Goal: Task Accomplishment & Management: Complete application form

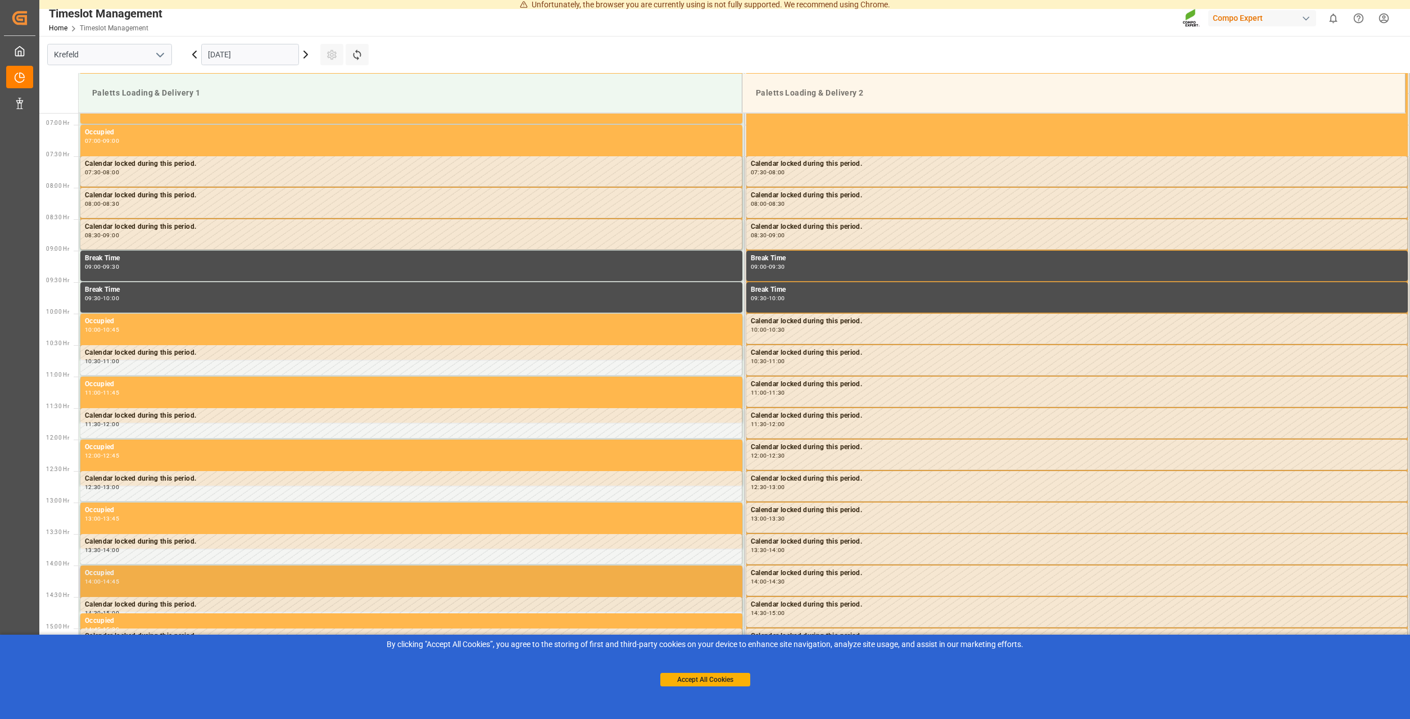
scroll to position [433, 0]
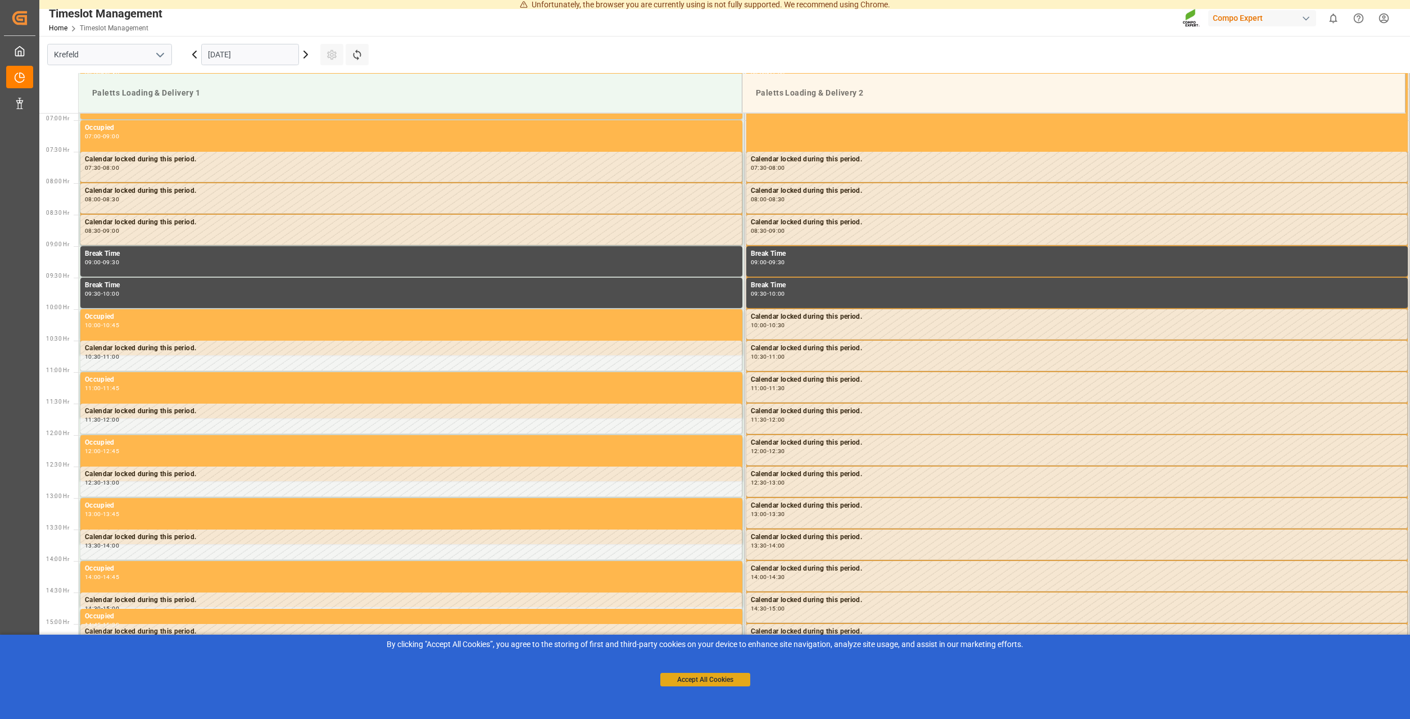
click at [709, 678] on button "Accept All Cookies" at bounding box center [705, 679] width 90 height 13
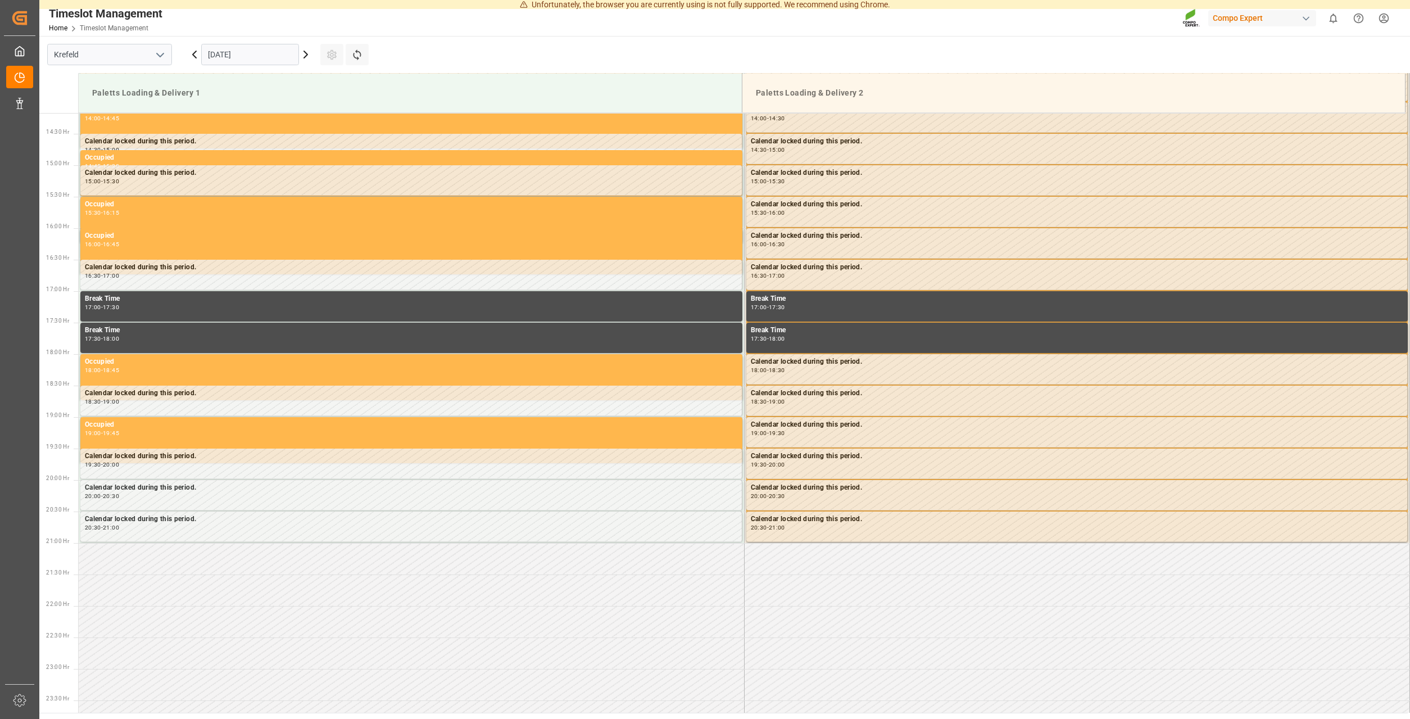
scroll to position [663, 0]
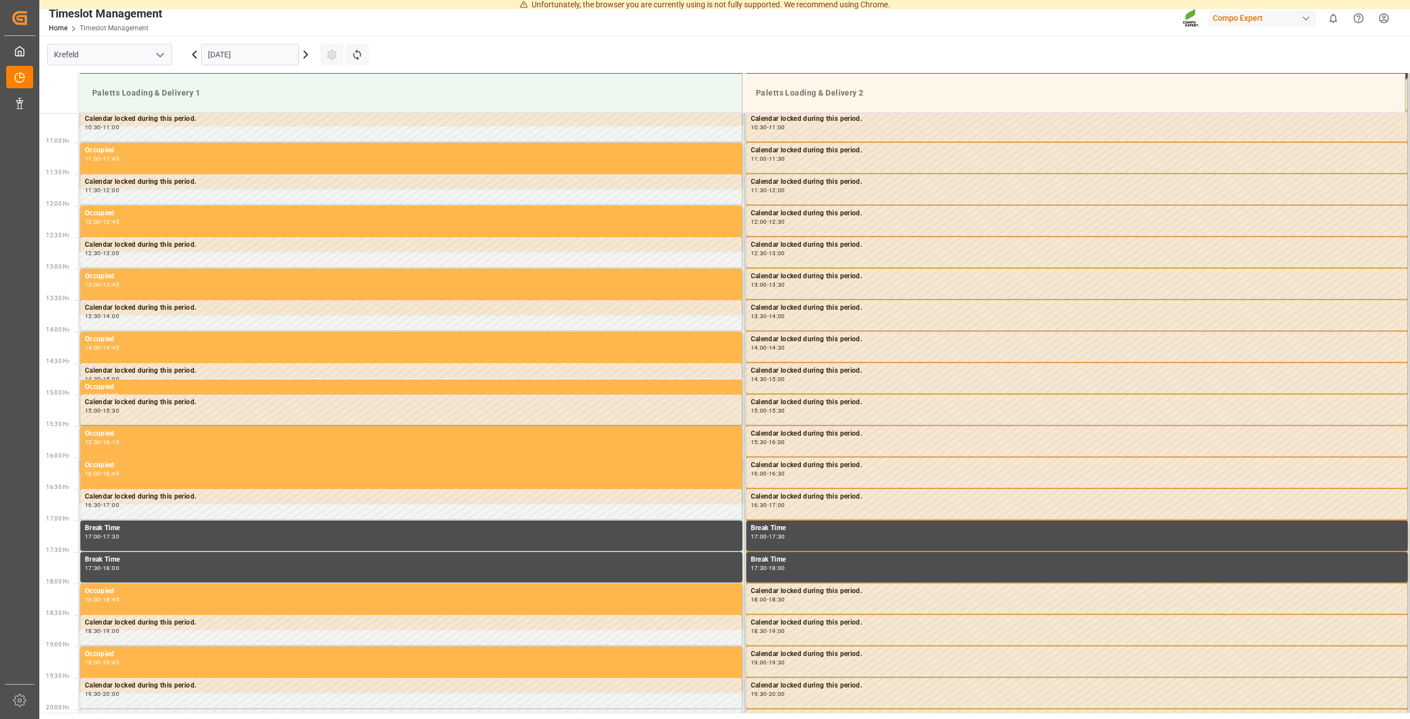
click at [307, 56] on icon at bounding box center [305, 54] width 13 height 13
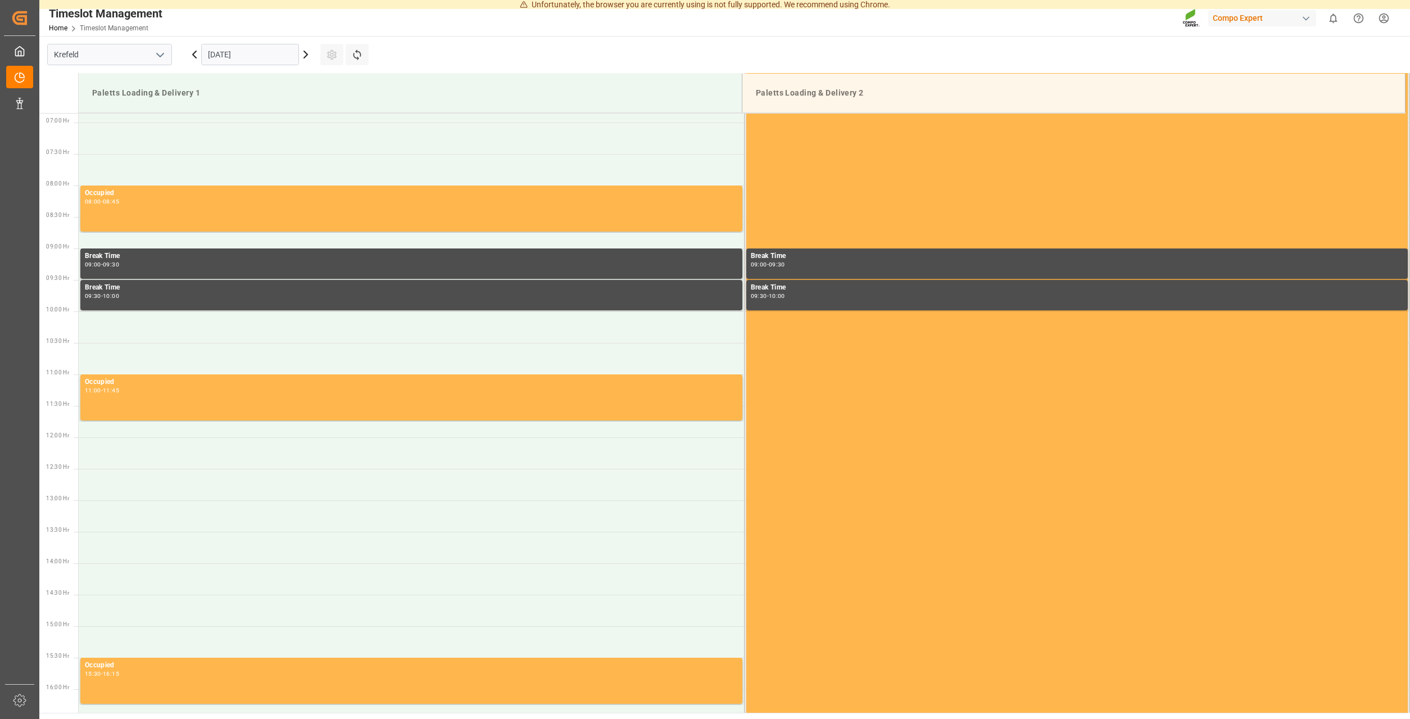
scroll to position [433, 0]
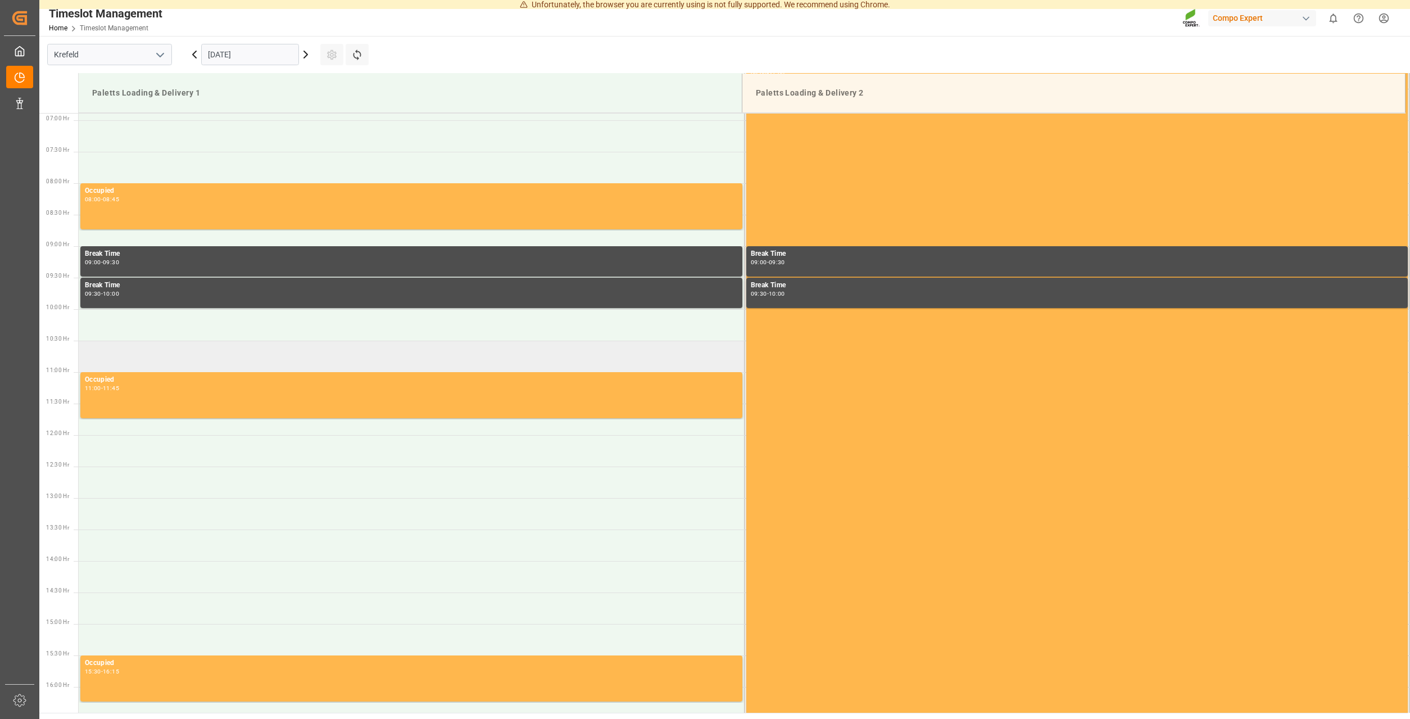
click at [174, 351] on td at bounding box center [411, 356] width 665 height 31
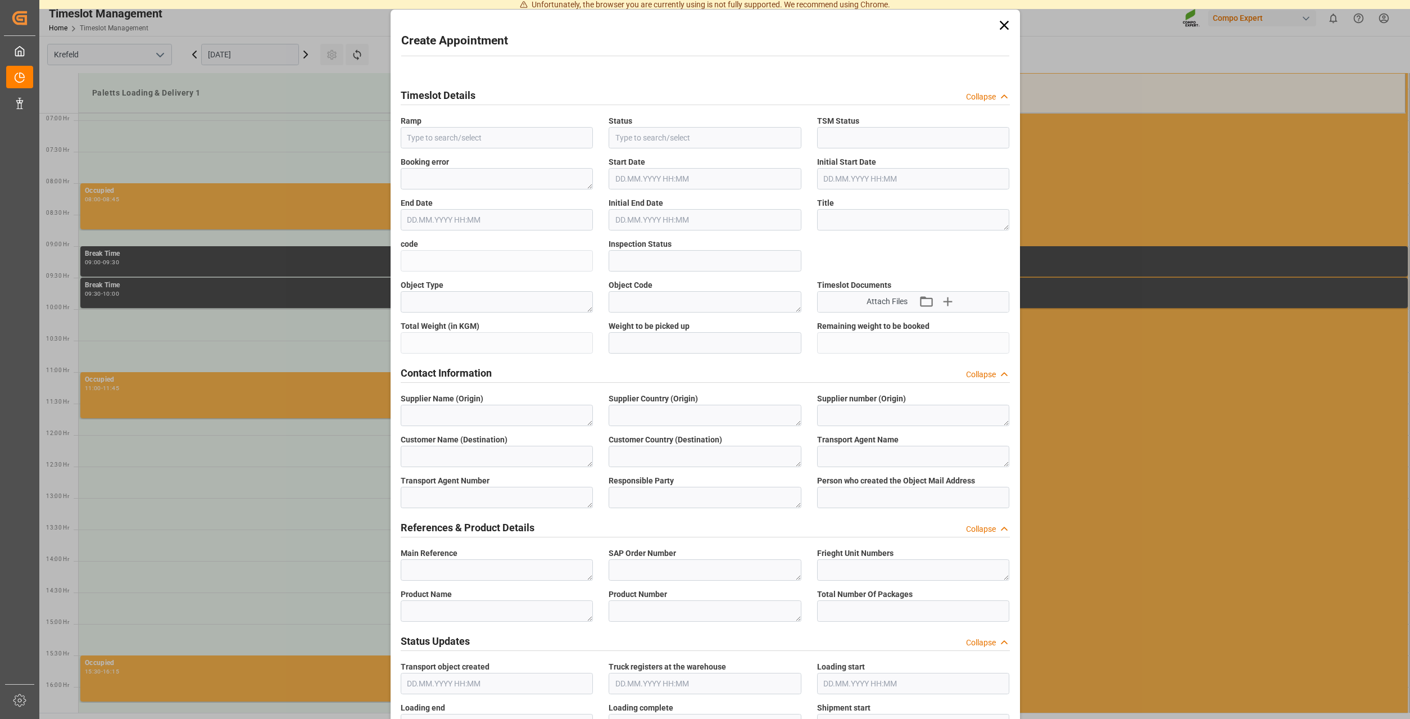
type input "Paletts Loading & Delivery 1"
type input "Booked"
type input "[DATE] 10:30"
type input "[DATE] 11:00"
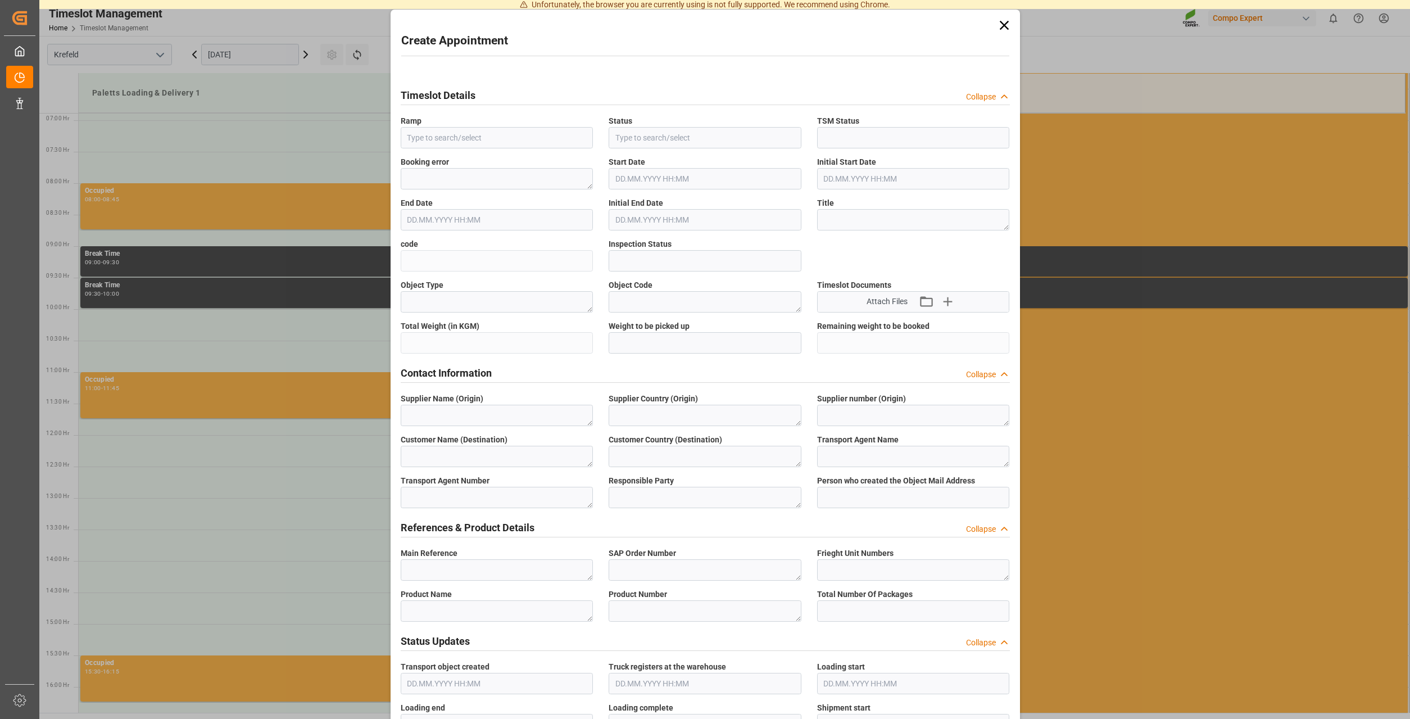
type input "Open"
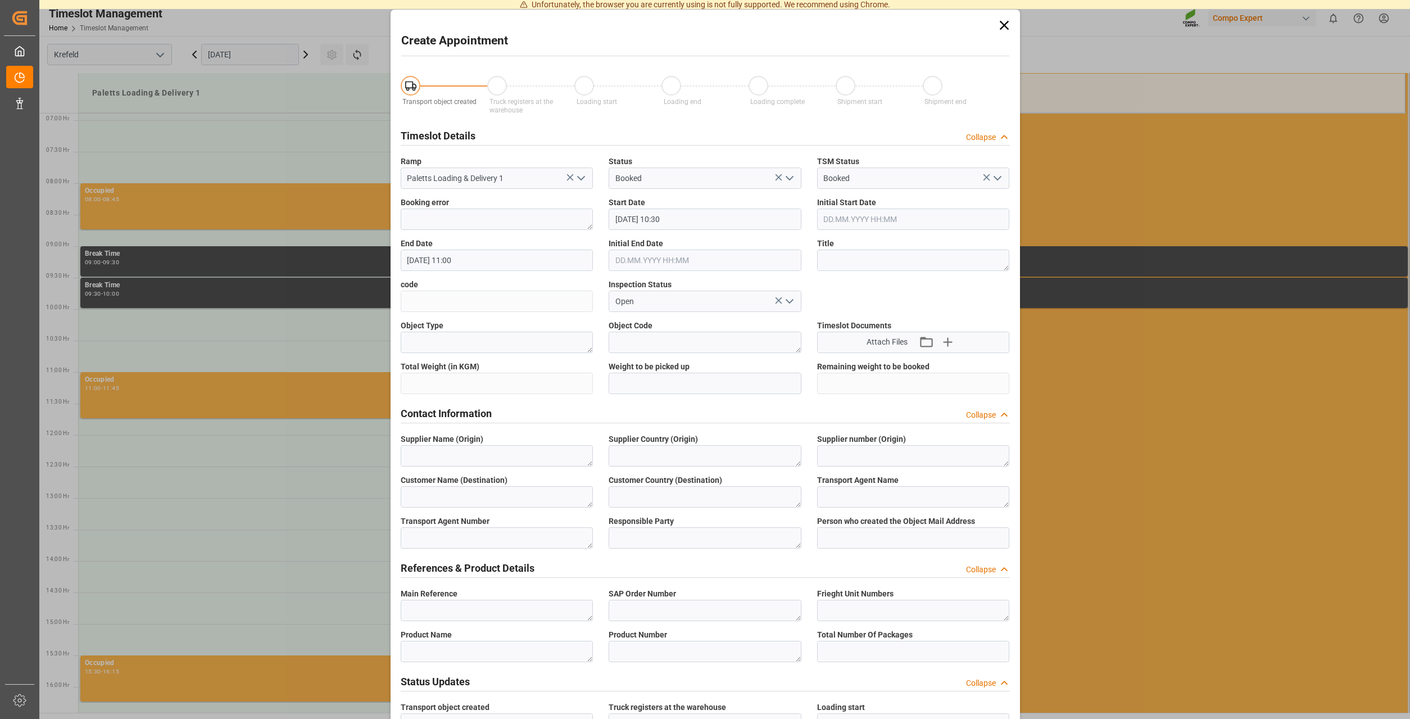
click at [1000, 22] on icon at bounding box center [1004, 25] width 16 height 16
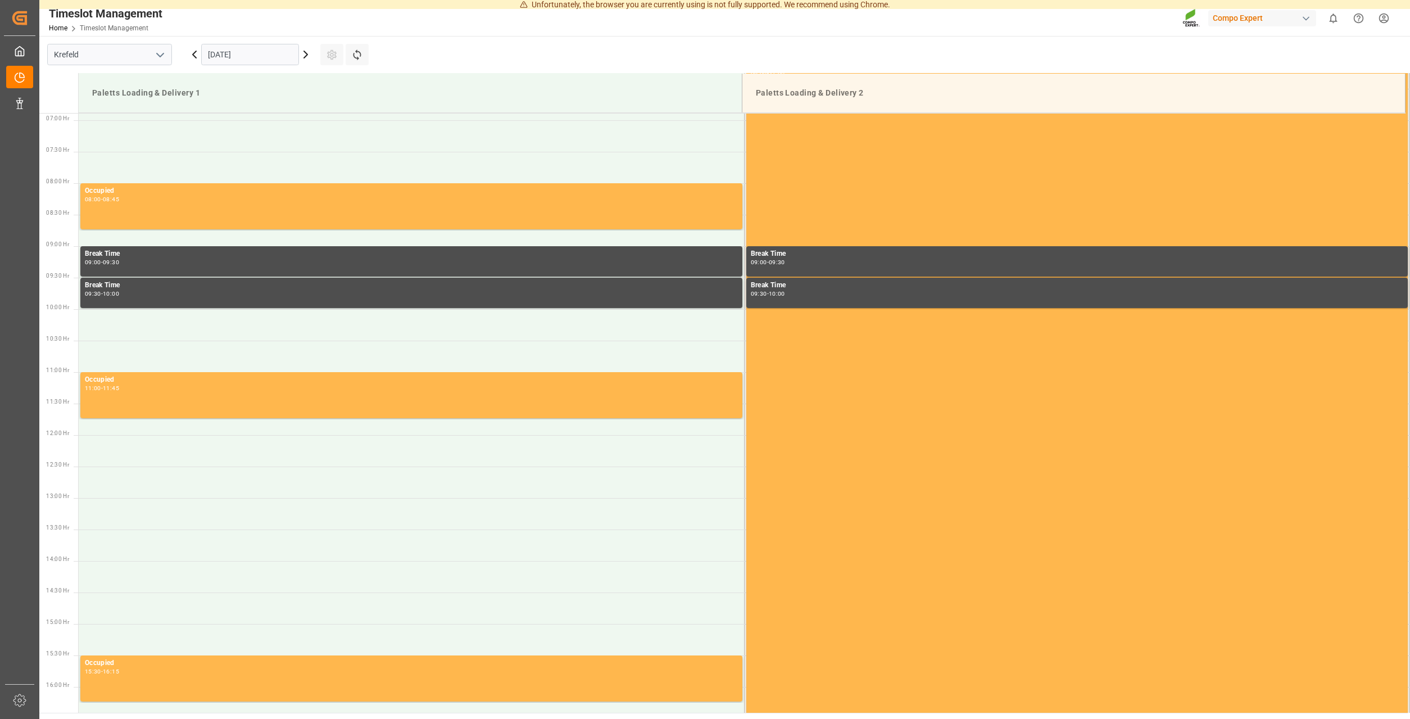
click at [60, 33] on div "Home Timeslot Management" at bounding box center [106, 28] width 114 height 12
click at [59, 29] on link "Home" at bounding box center [58, 28] width 19 height 8
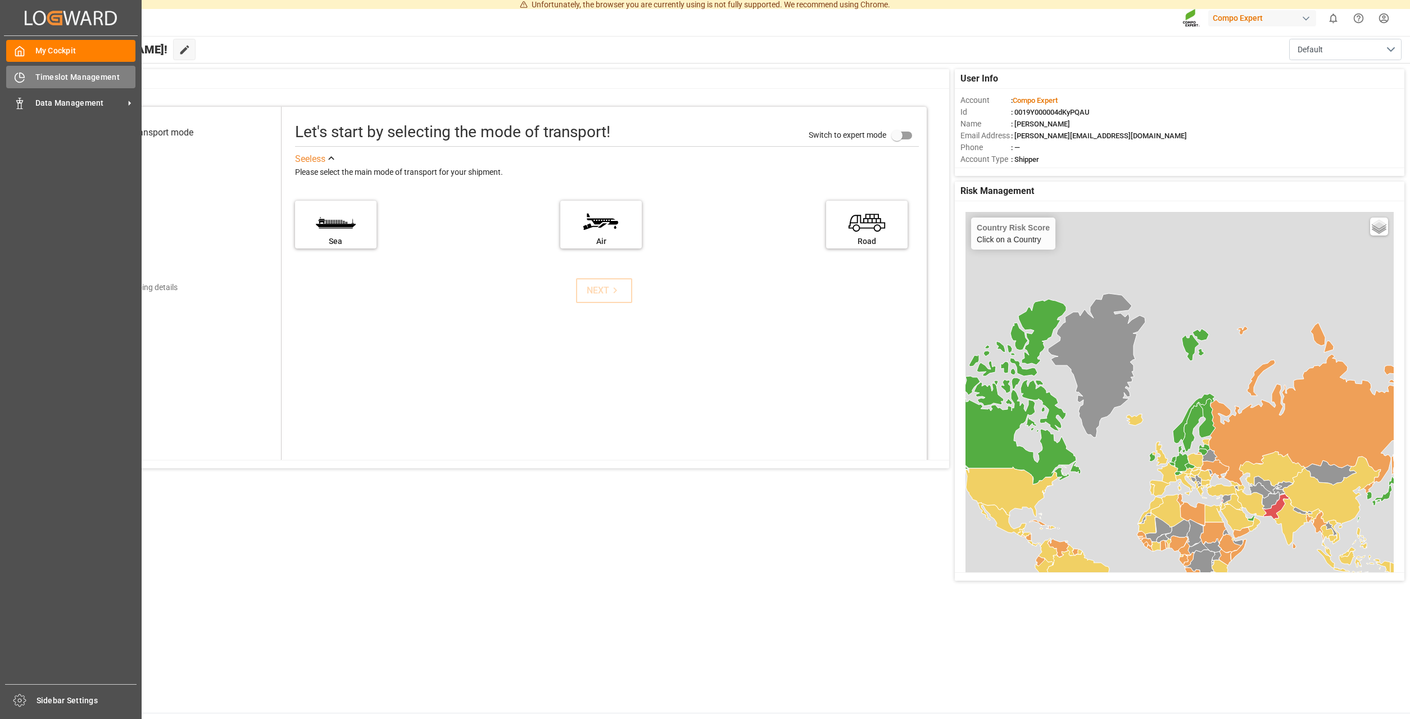
click at [48, 88] on div "Timeslot Management Timeslot Management" at bounding box center [70, 77] width 129 height 22
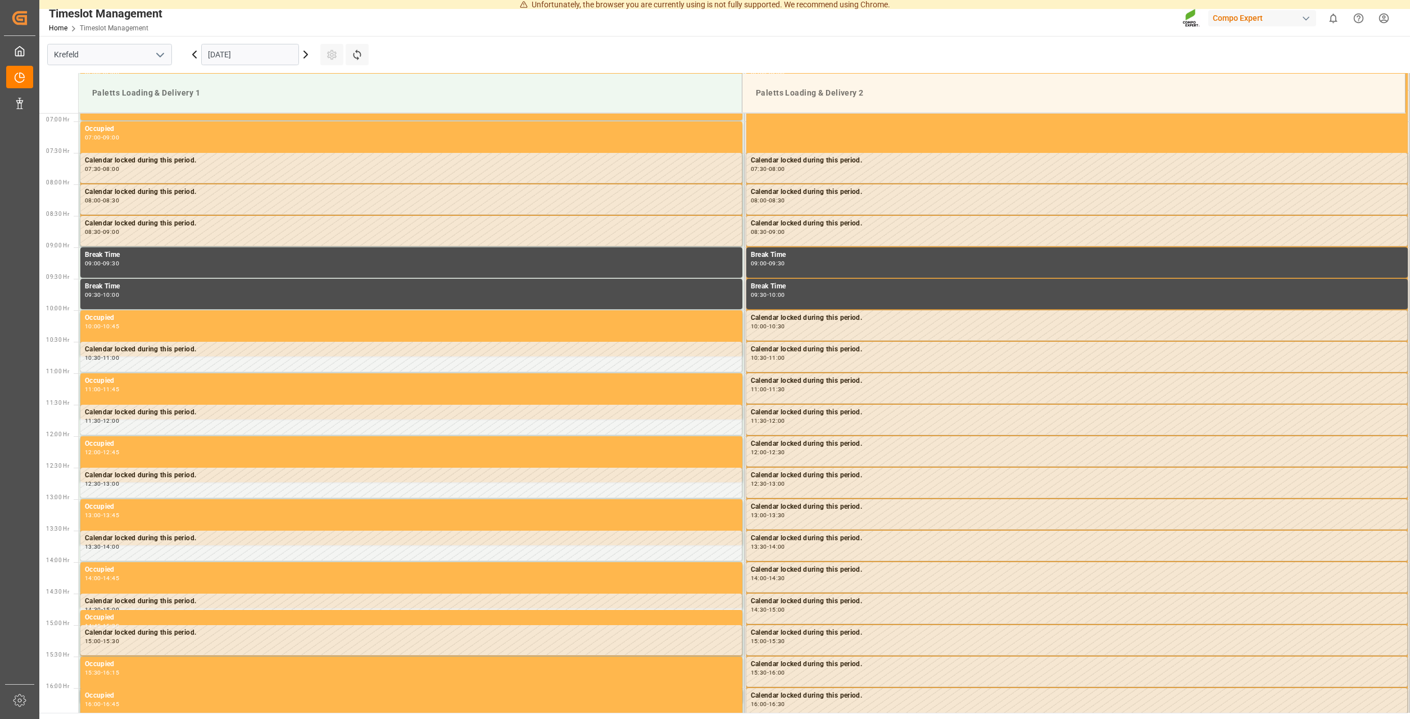
scroll to position [433, 0]
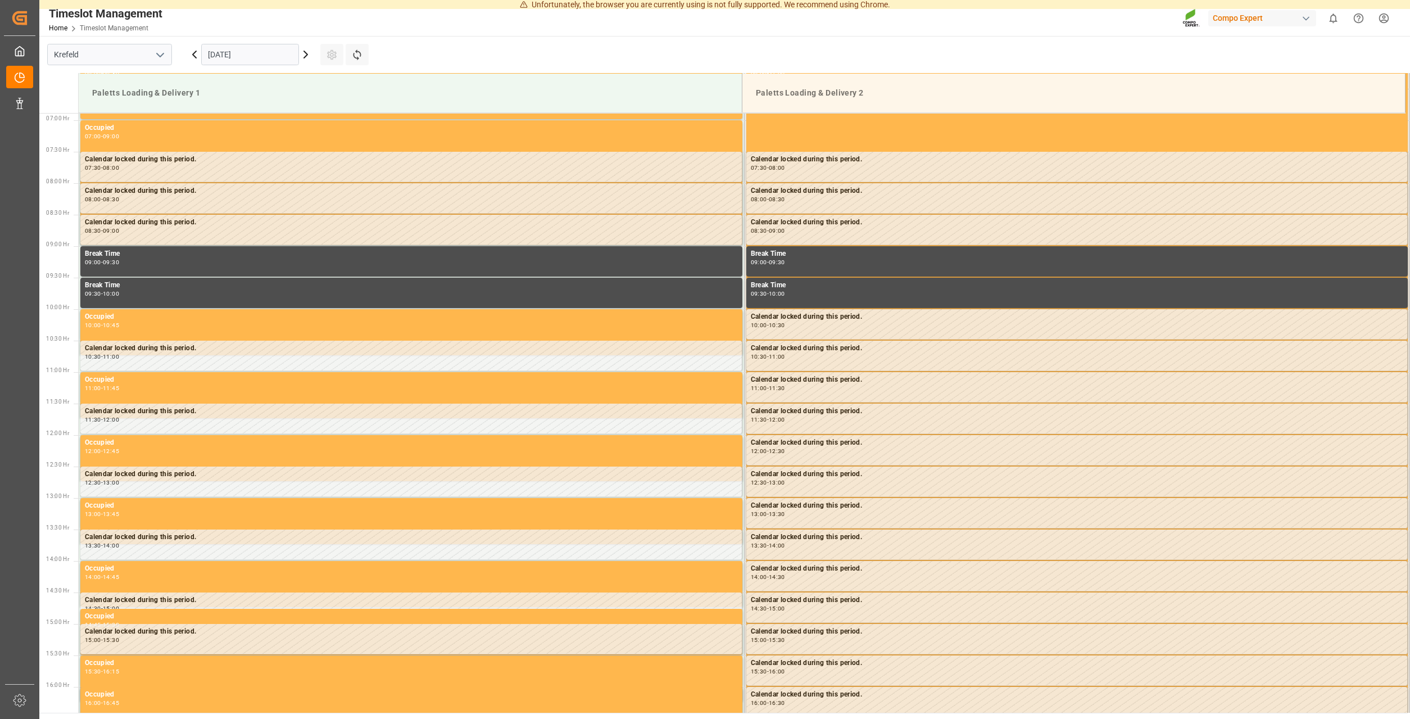
click at [308, 53] on icon at bounding box center [305, 54] width 13 height 13
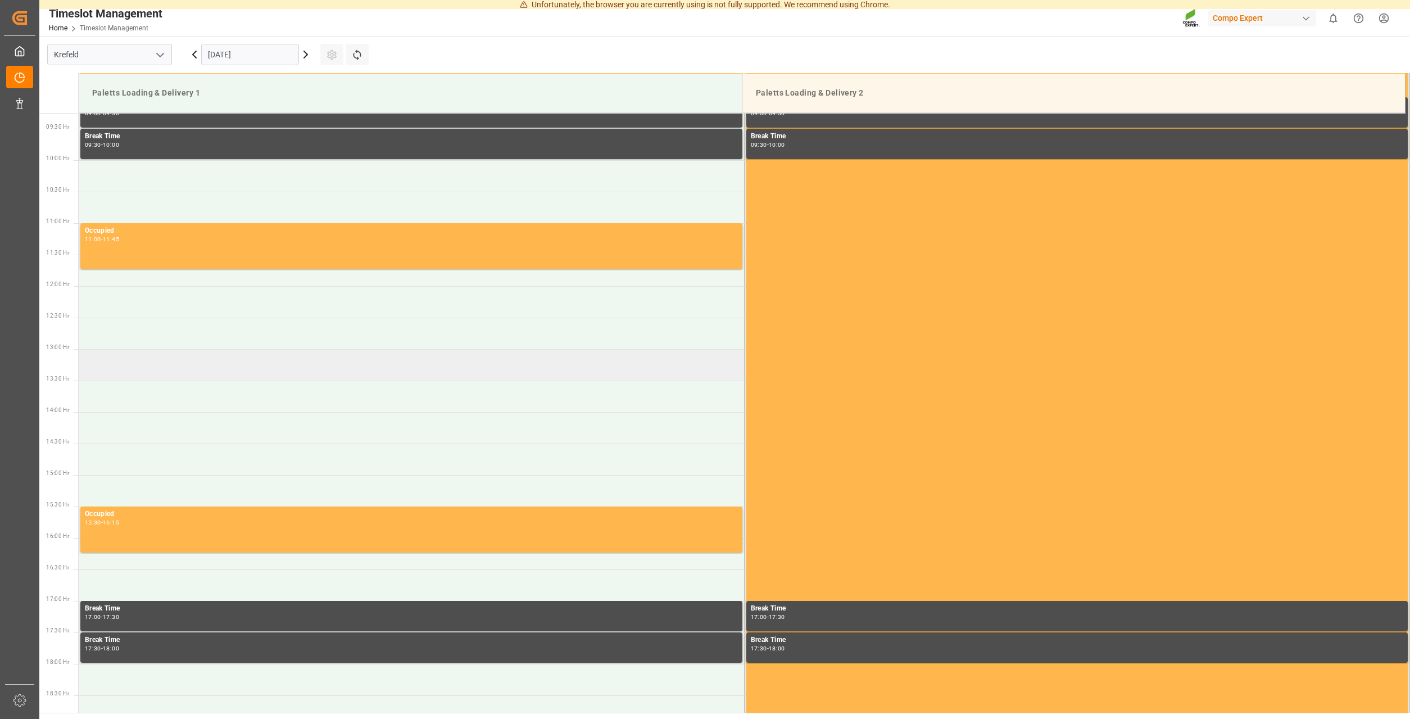
scroll to position [568, 0]
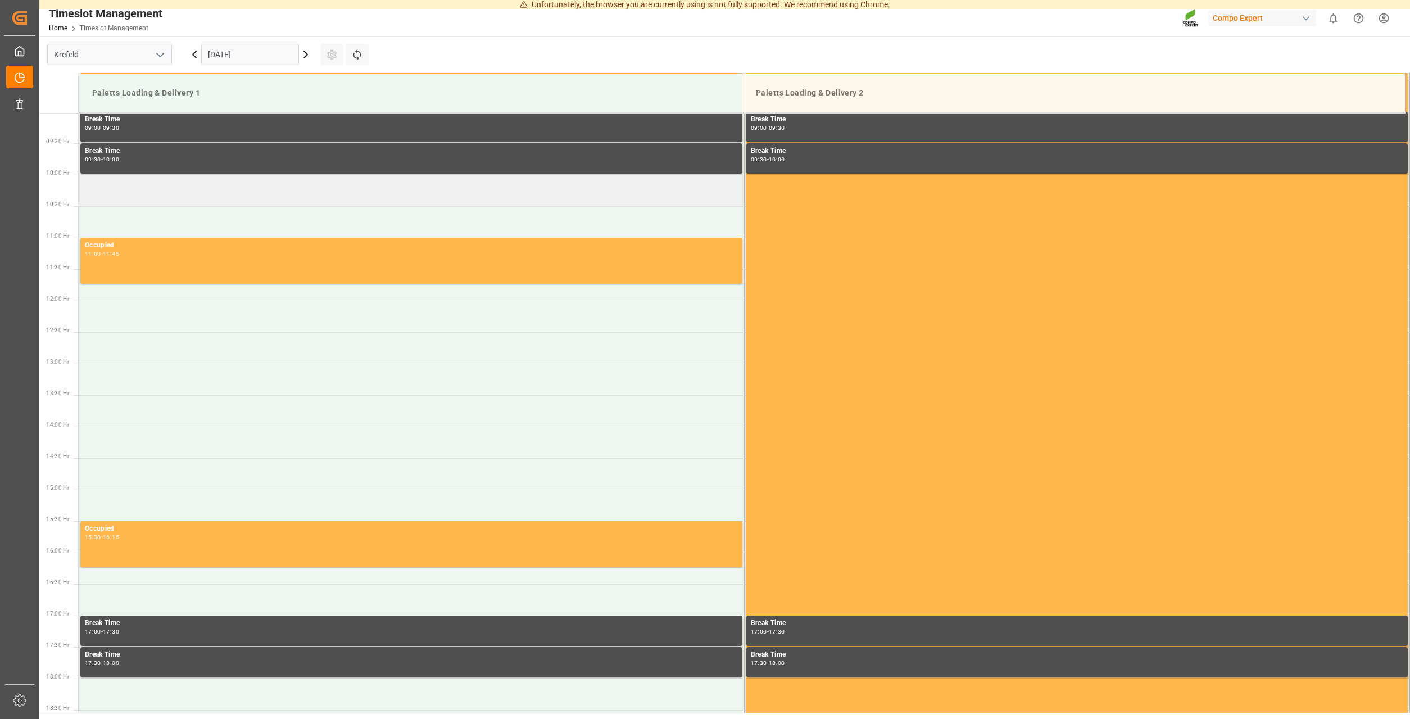
click at [159, 189] on td at bounding box center [411, 190] width 665 height 31
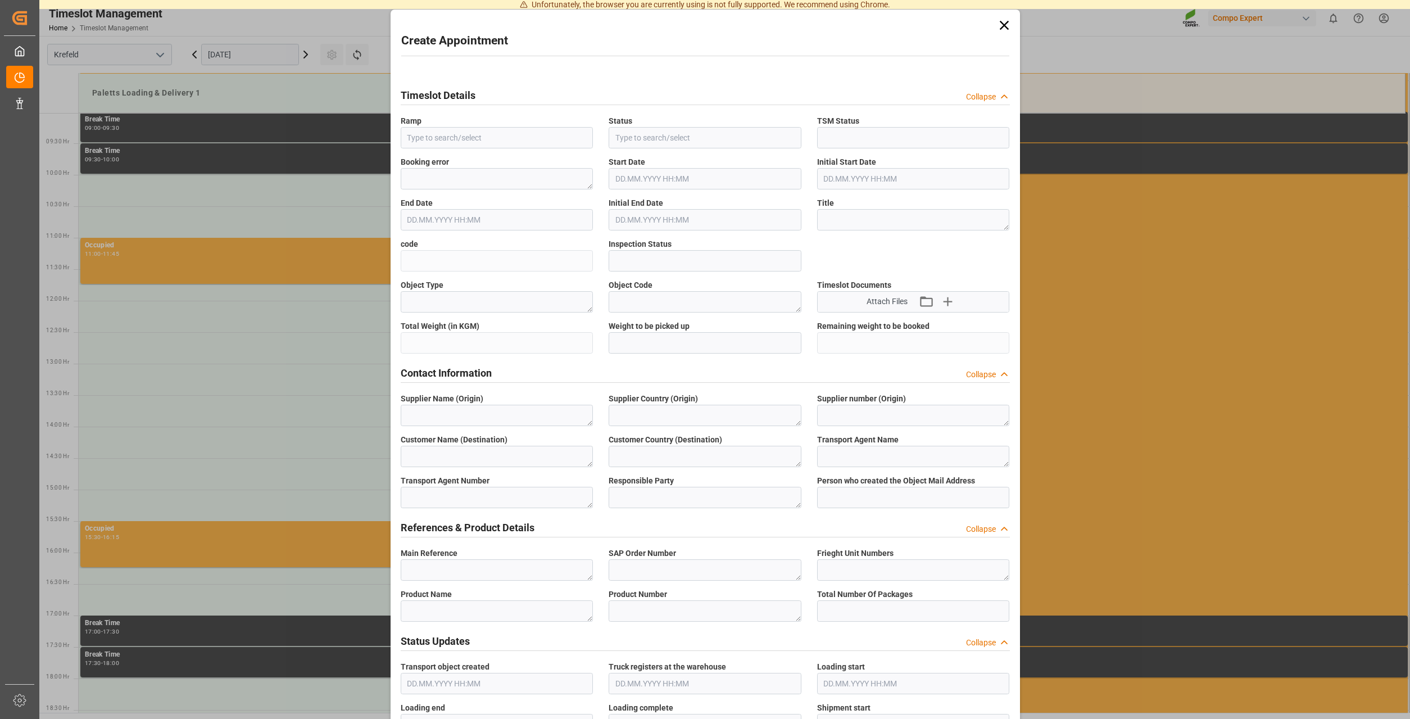
type input "Paletts Loading & Delivery 1"
type input "Booked"
type input "Open"
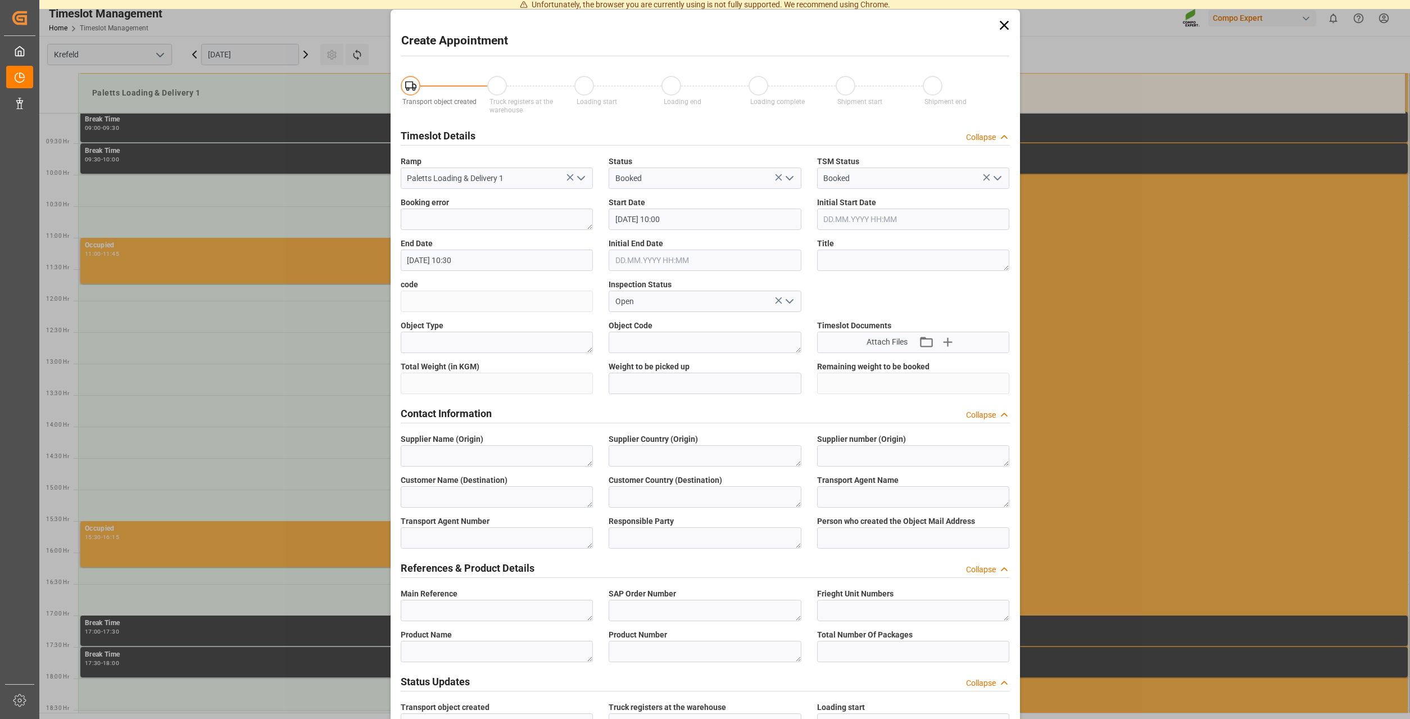
type input "[DATE] 10:00"
type input "[DATE] 10:30"
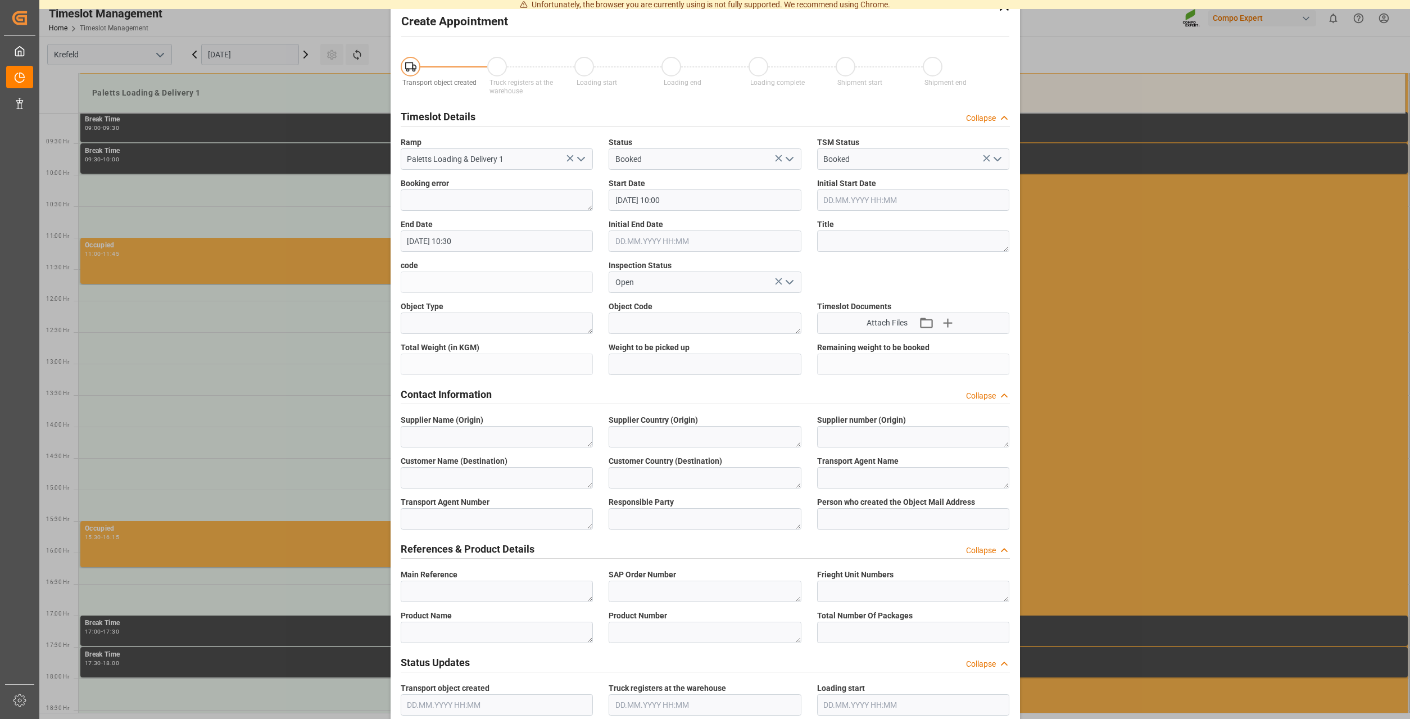
scroll to position [0, 0]
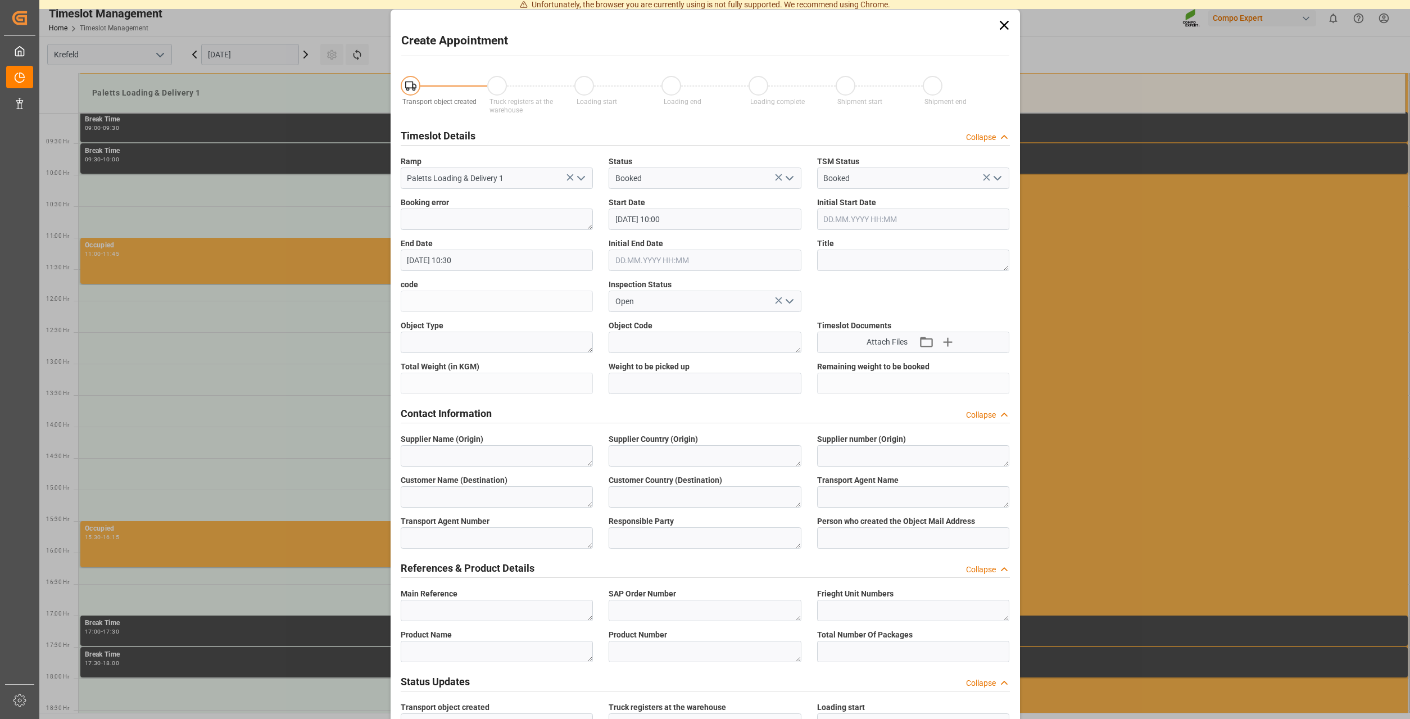
click at [999, 20] on icon at bounding box center [1004, 25] width 16 height 16
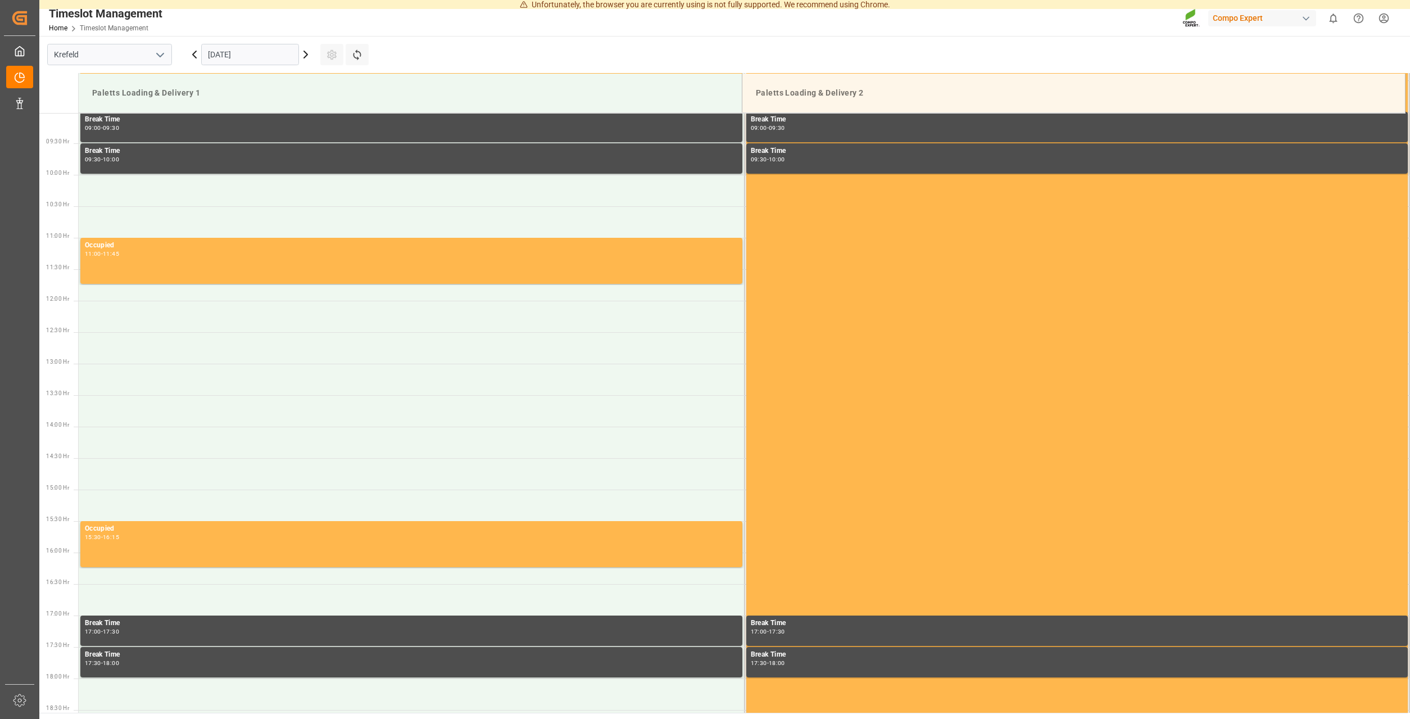
scroll to position [568, 0]
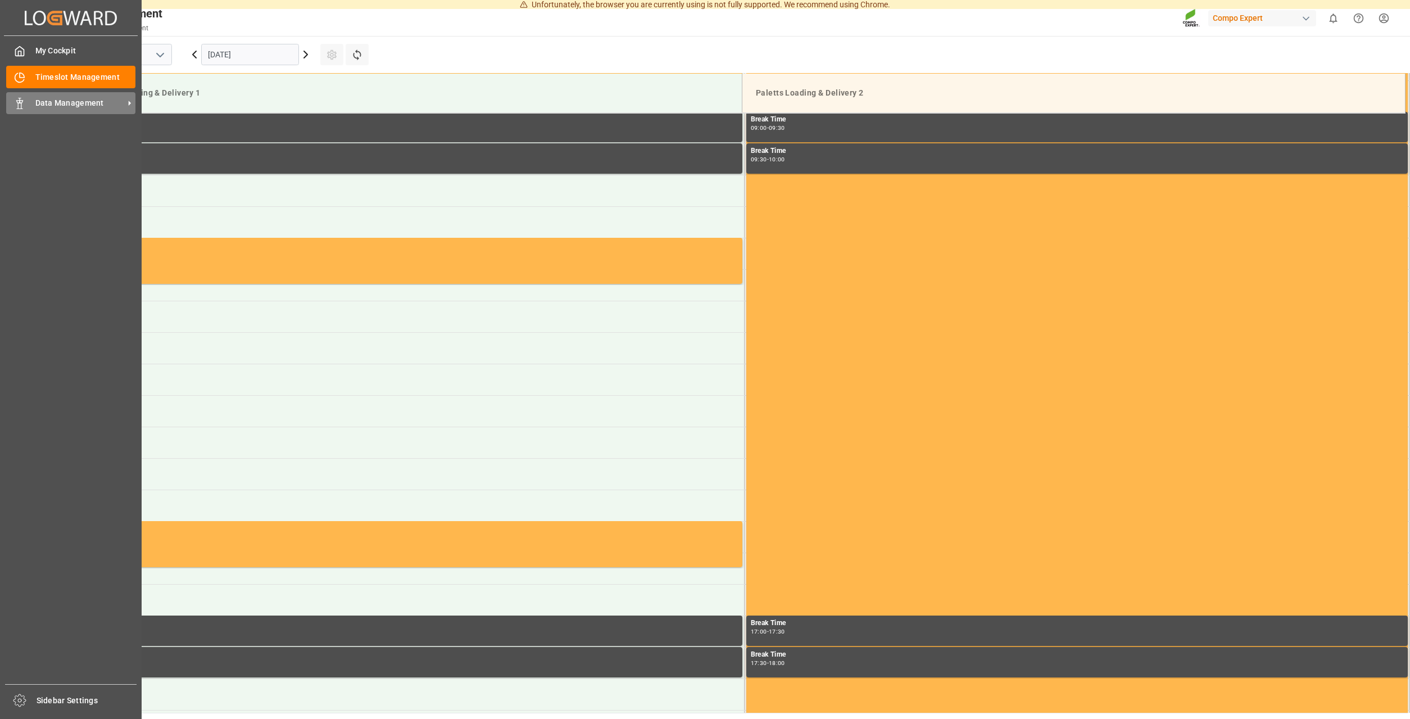
click at [71, 102] on span "Data Management" at bounding box center [79, 103] width 89 height 12
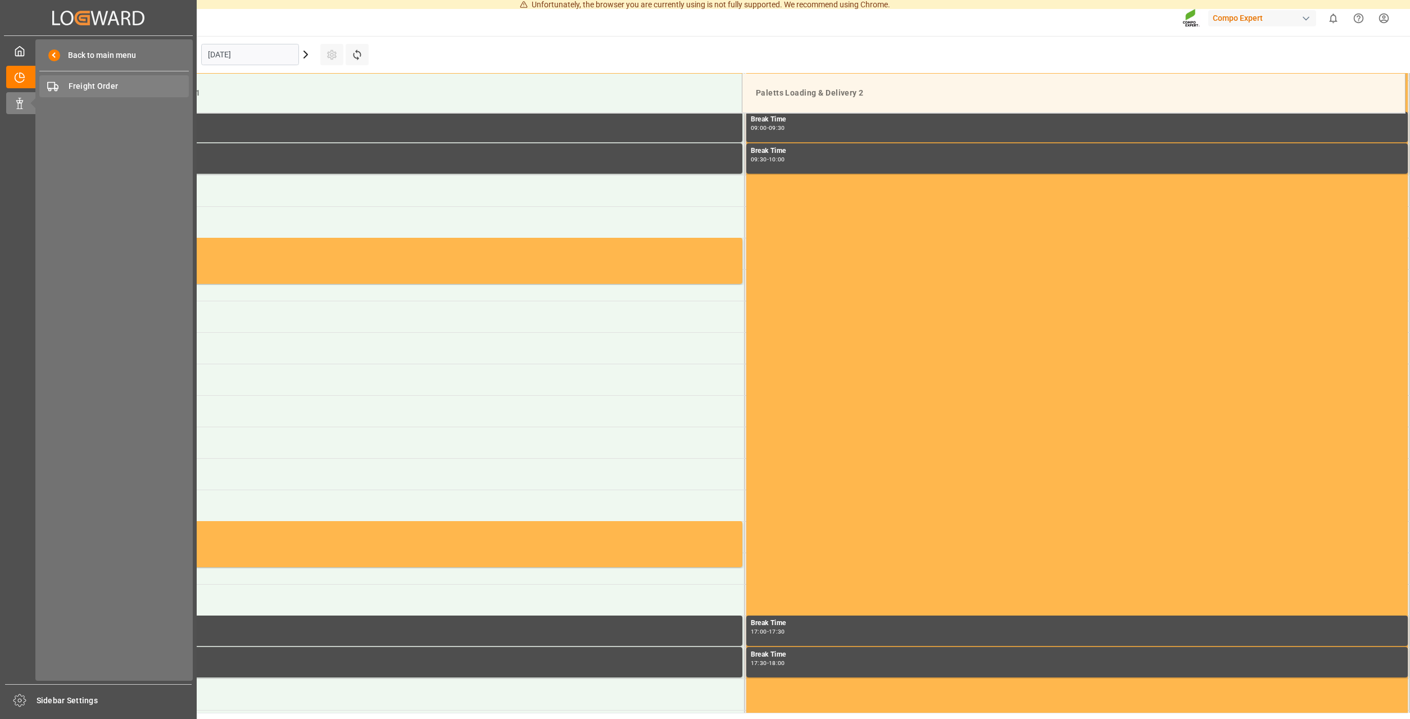
click at [94, 83] on span "Freight Order" at bounding box center [129, 86] width 121 height 12
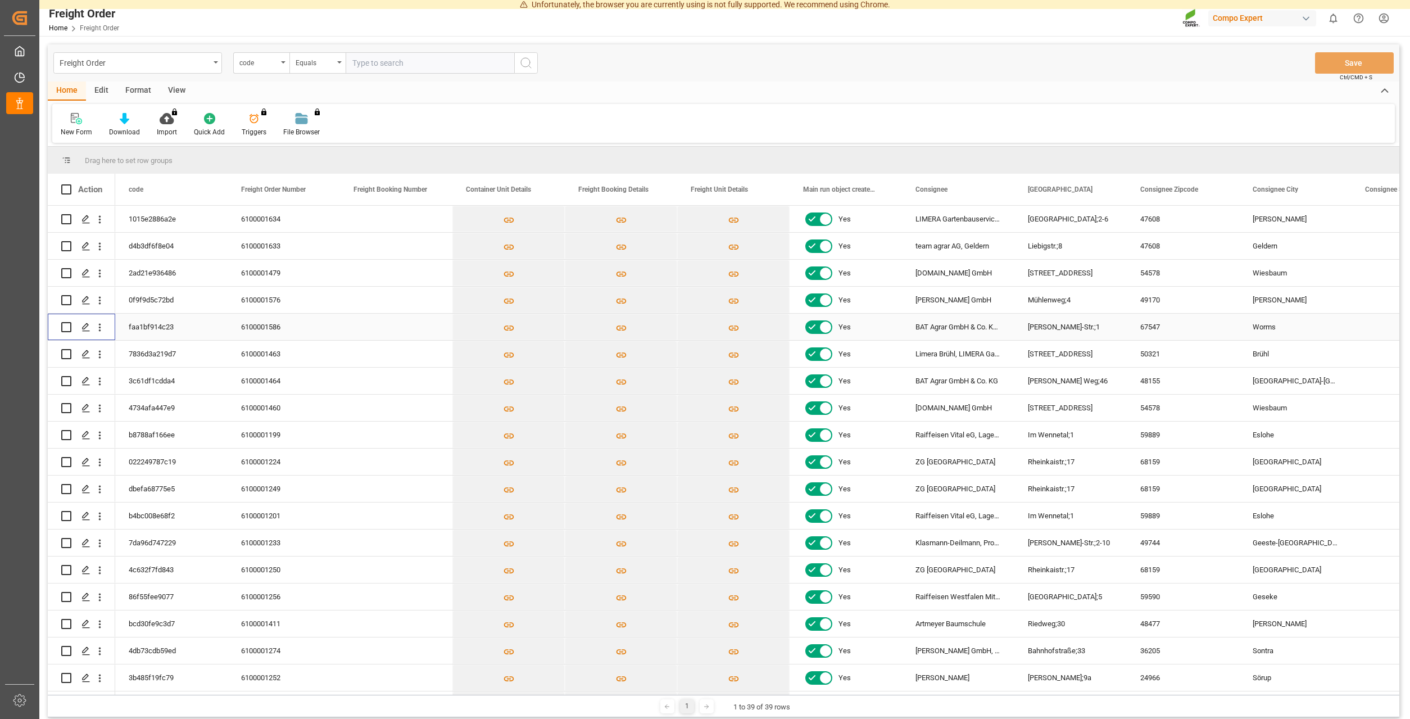
click at [61, 324] on input "Press Space to toggle row selection (unchecked)" at bounding box center [66, 327] width 10 height 10
checkbox input "true"
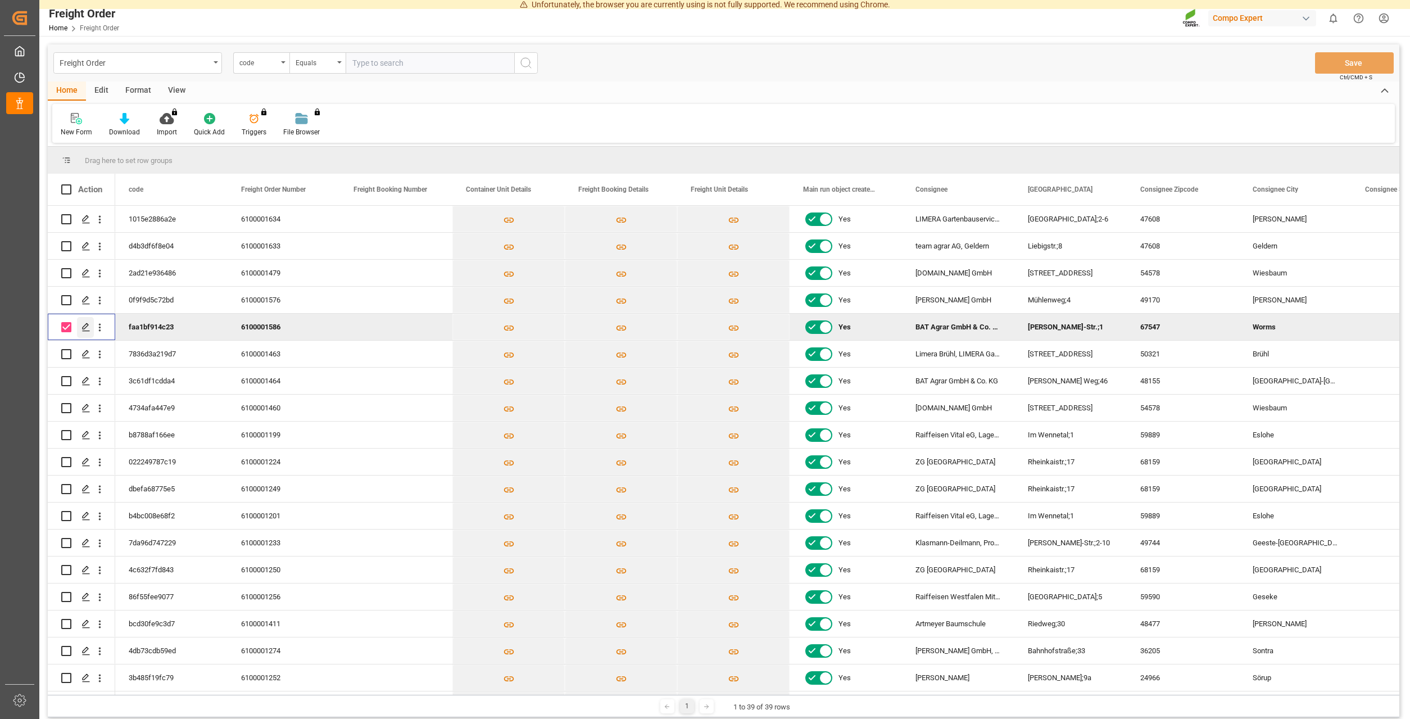
click at [80, 327] on div "Press SPACE to deselect this row." at bounding box center [85, 327] width 17 height 21
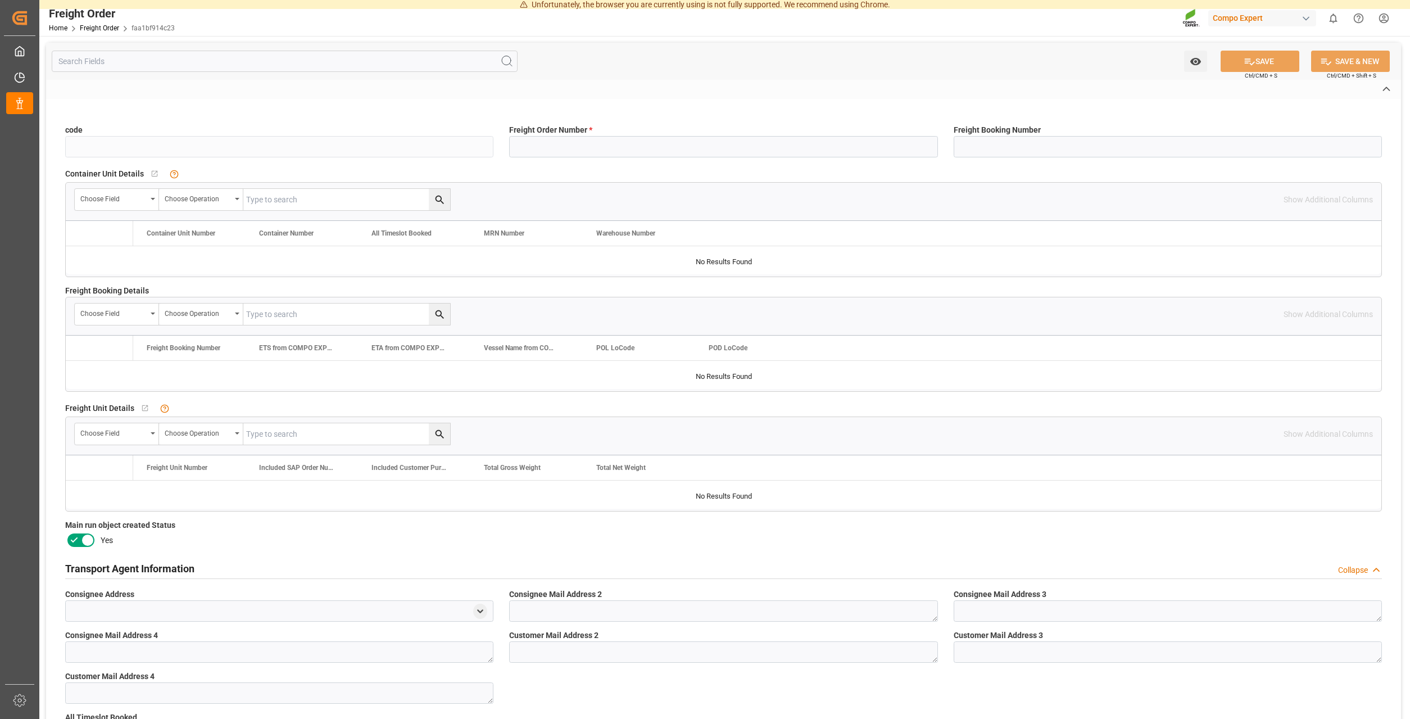
type input "faa1bf914c23"
type input "6100001586"
type input "No"
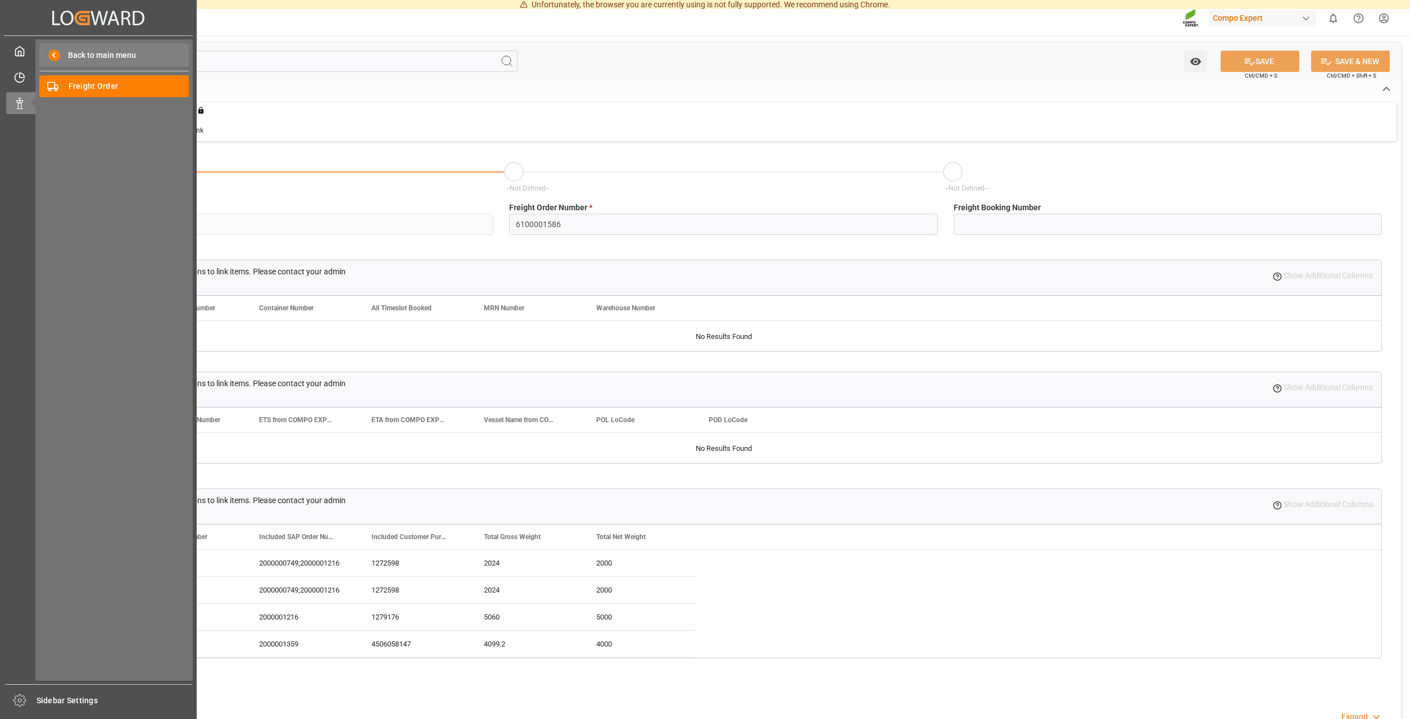
click at [116, 52] on span "Back to main menu" at bounding box center [98, 55] width 76 height 12
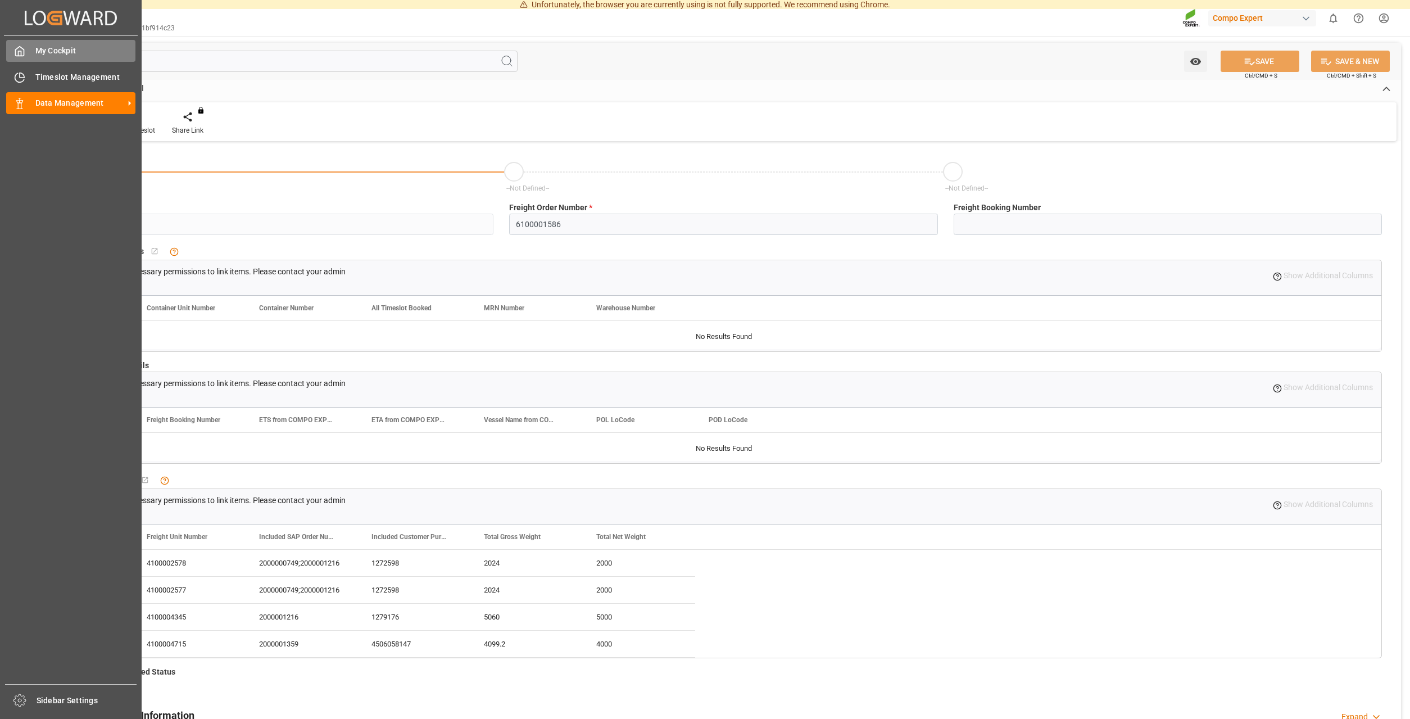
click at [70, 59] on div "My Cockpit My Cockpit" at bounding box center [70, 51] width 129 height 22
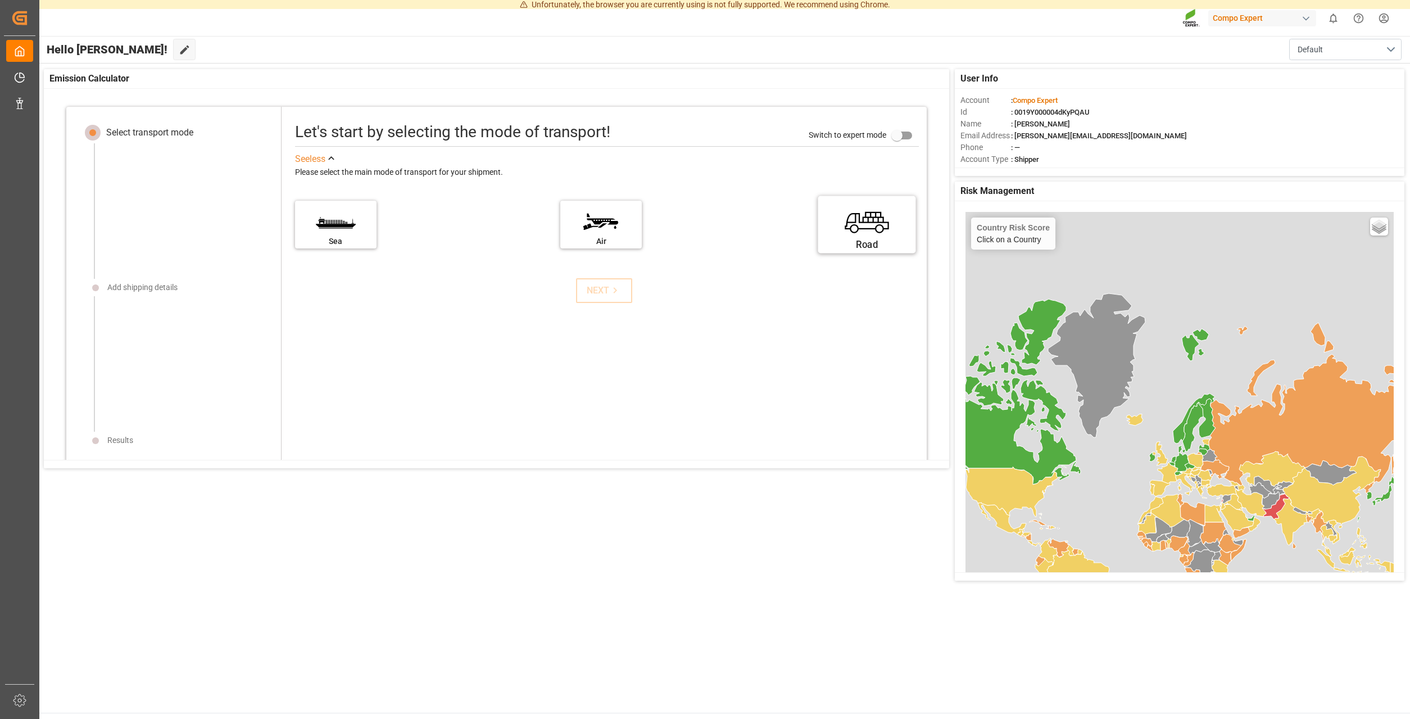
click at [841, 223] on label "Road" at bounding box center [866, 220] width 84 height 47
click at [0, 0] on input "Road" at bounding box center [0, 0] width 0 height 0
click at [580, 302] on button "NEXT" at bounding box center [604, 290] width 56 height 25
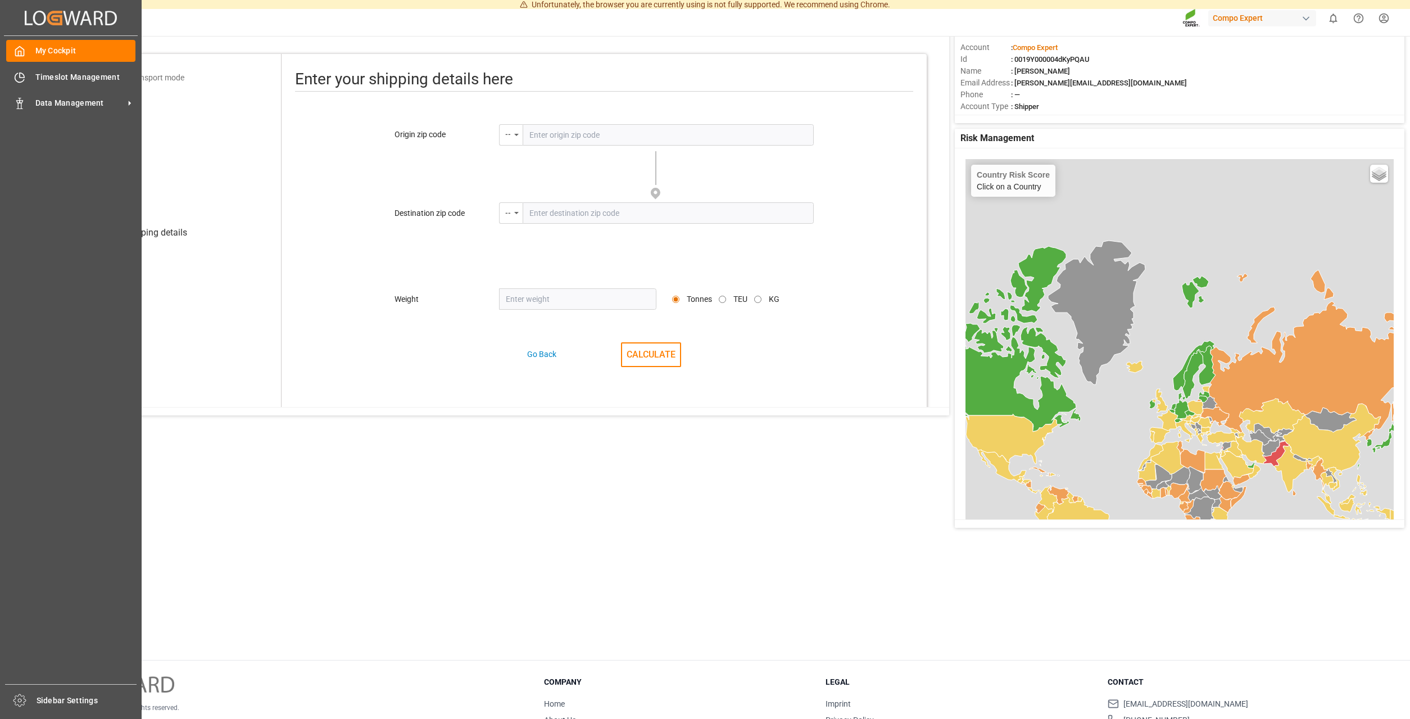
click at [51, 12] on icon at bounding box center [55, 18] width 16 height 15
click at [75, 79] on span "Timeslot Management" at bounding box center [85, 77] width 101 height 12
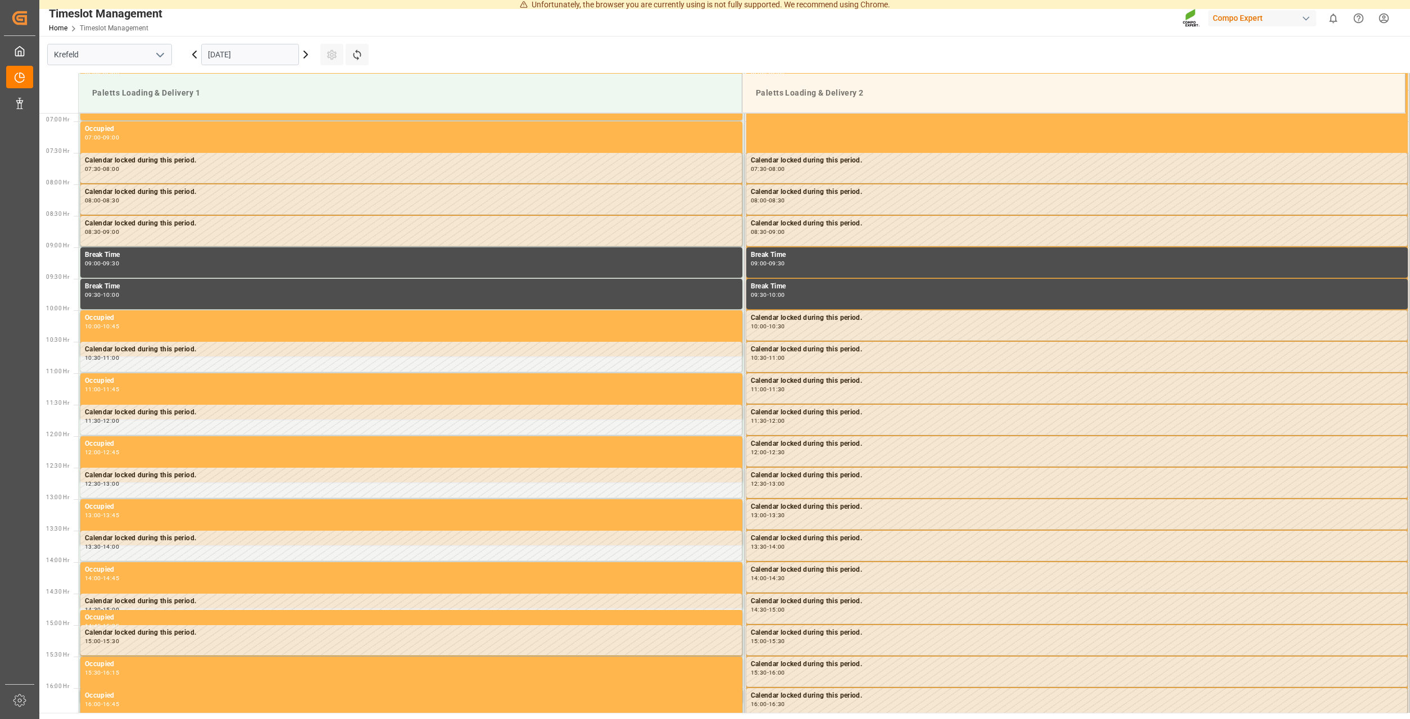
scroll to position [433, 0]
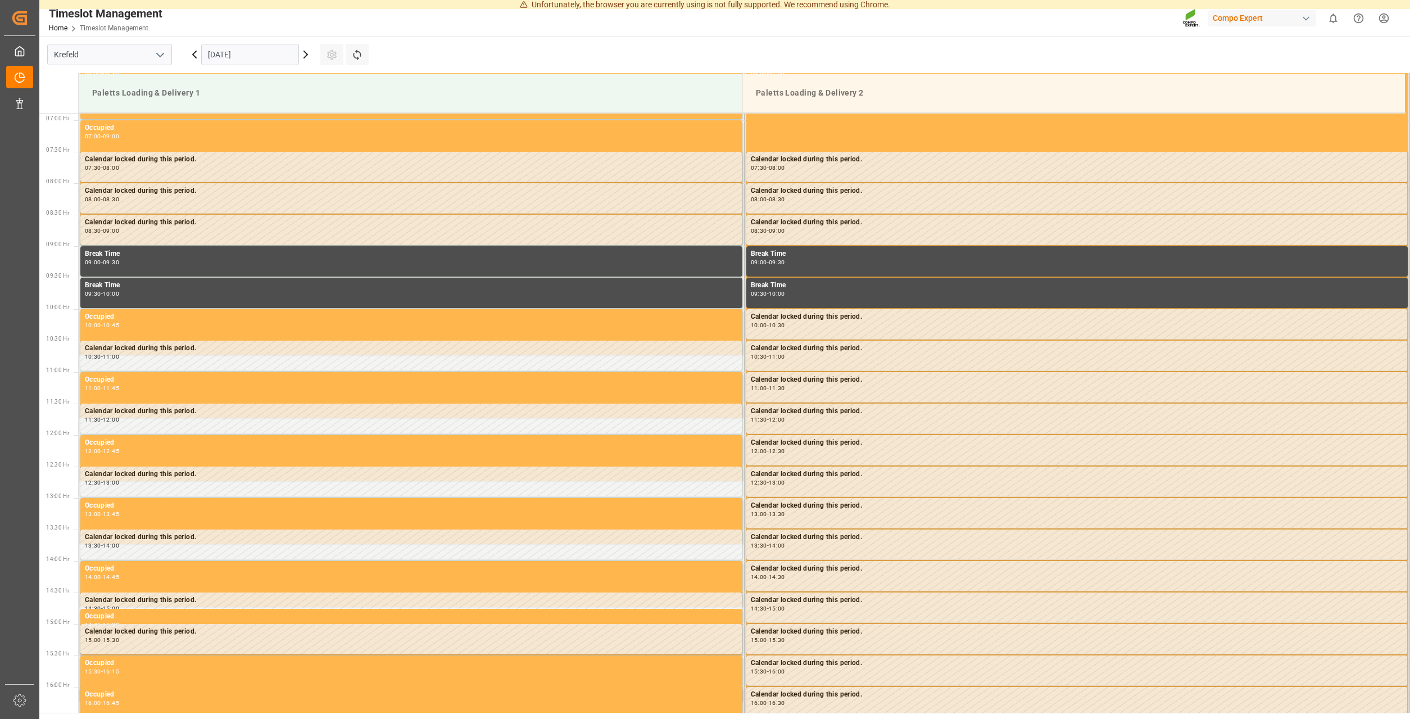
click at [306, 61] on icon at bounding box center [305, 54] width 13 height 13
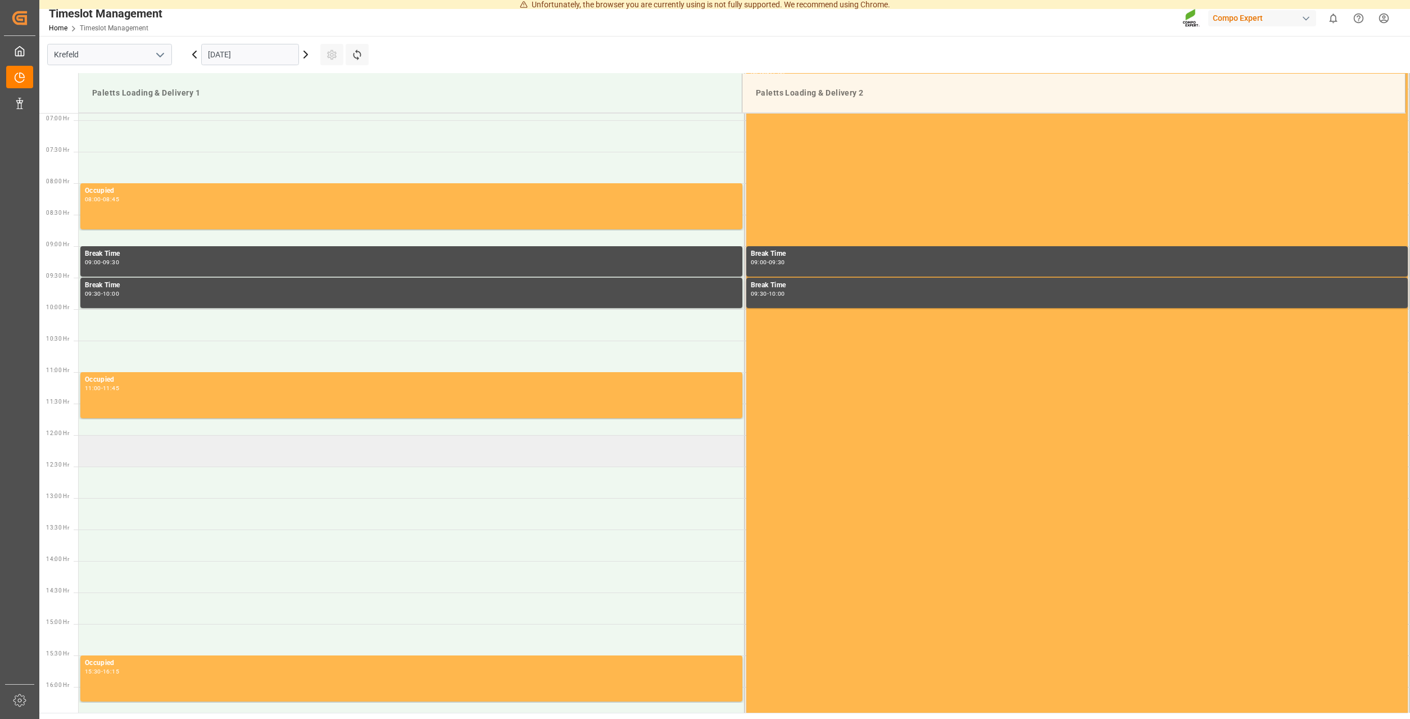
click at [133, 461] on td at bounding box center [411, 450] width 665 height 31
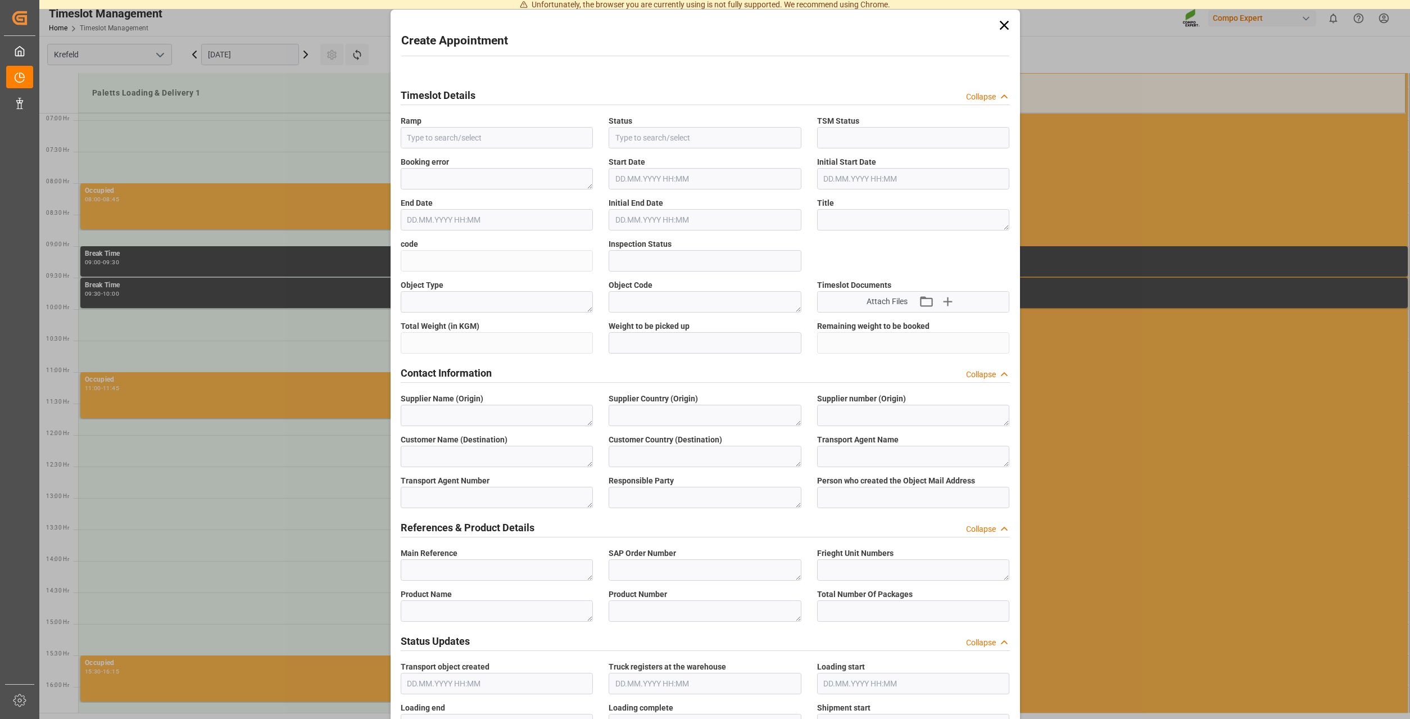
type input "Paletts Loading & Delivery 1"
type input "Booked"
type input "Open"
type input "[DATE] 12:00"
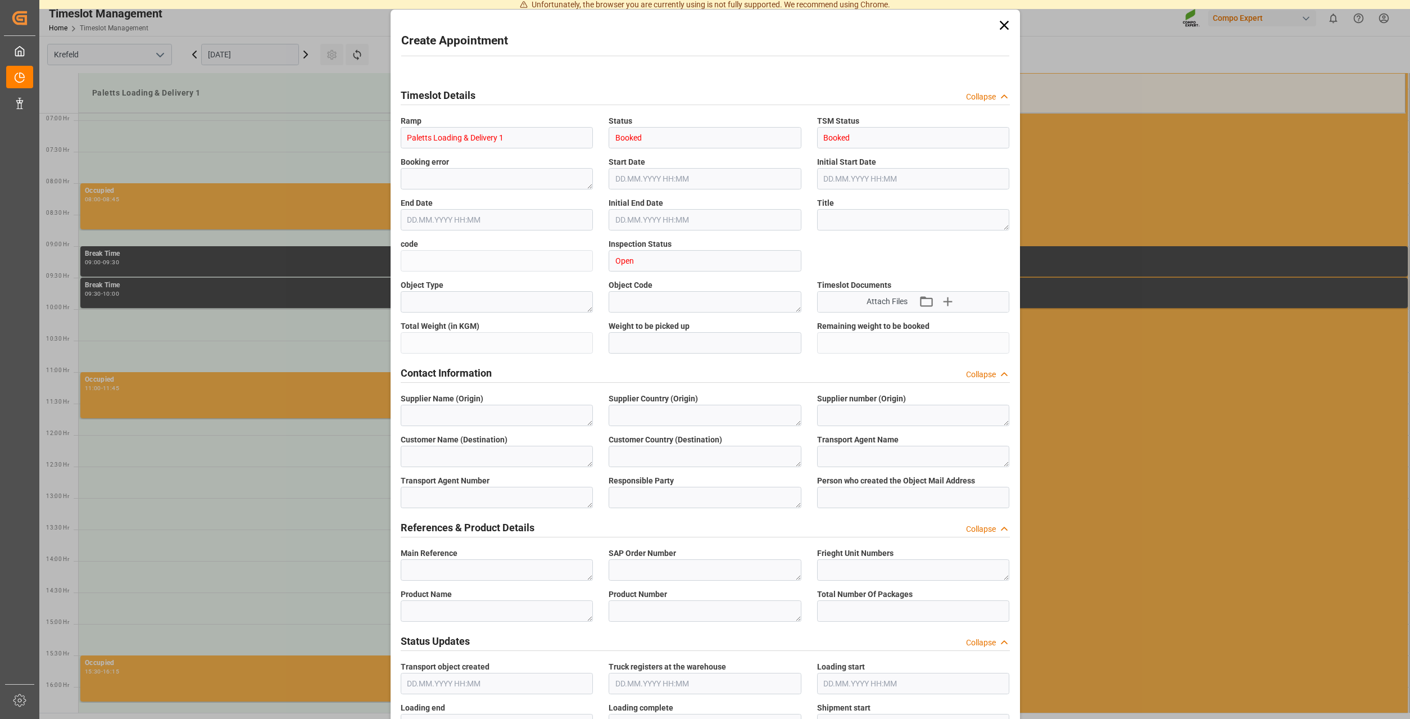
type input "[DATE] 12:30"
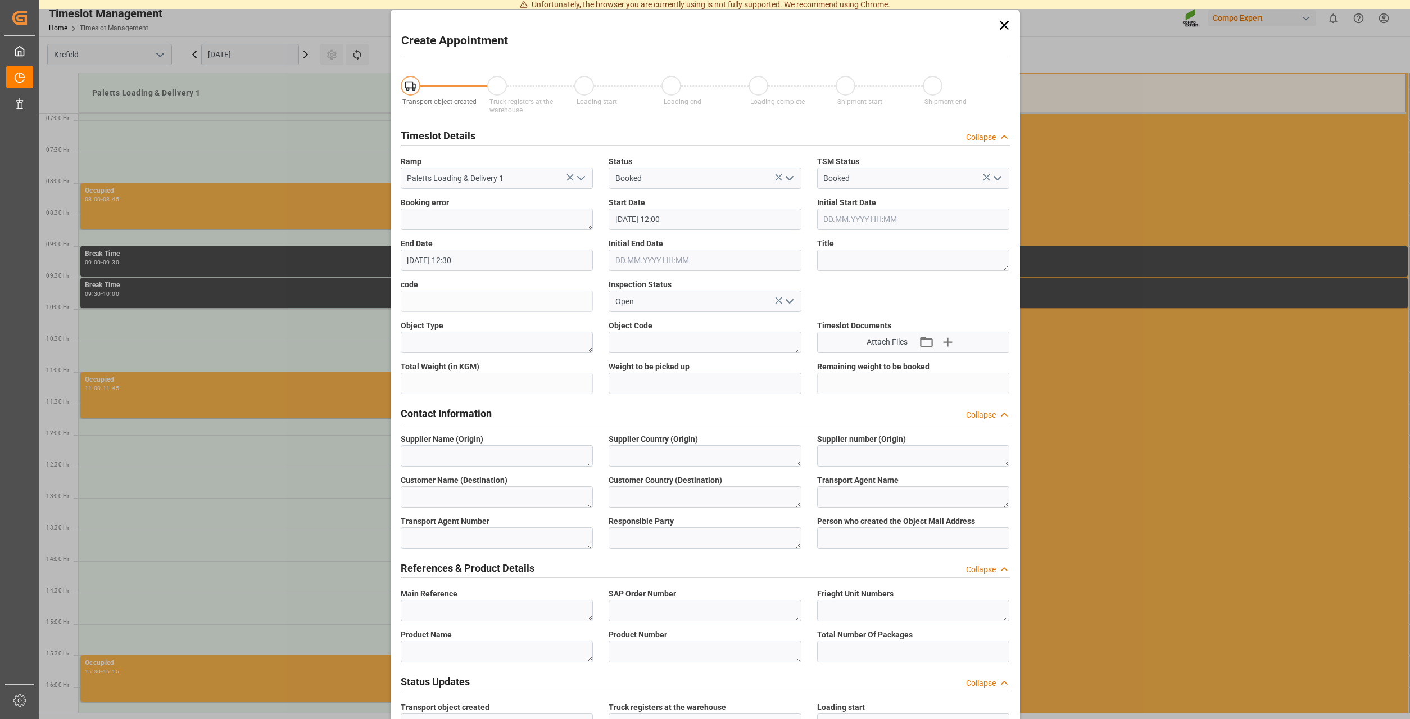
click at [1003, 26] on icon at bounding box center [1003, 25] width 9 height 9
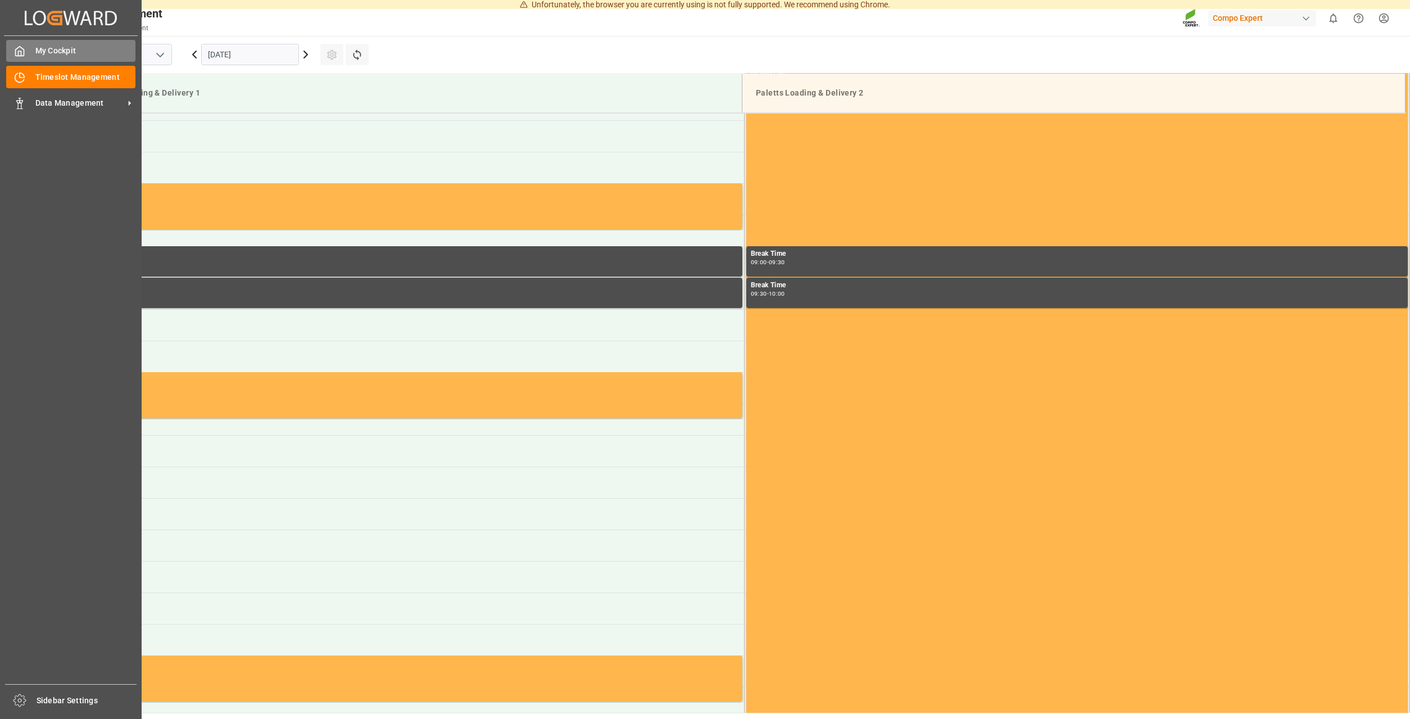
click at [75, 51] on span "My Cockpit" at bounding box center [85, 51] width 101 height 12
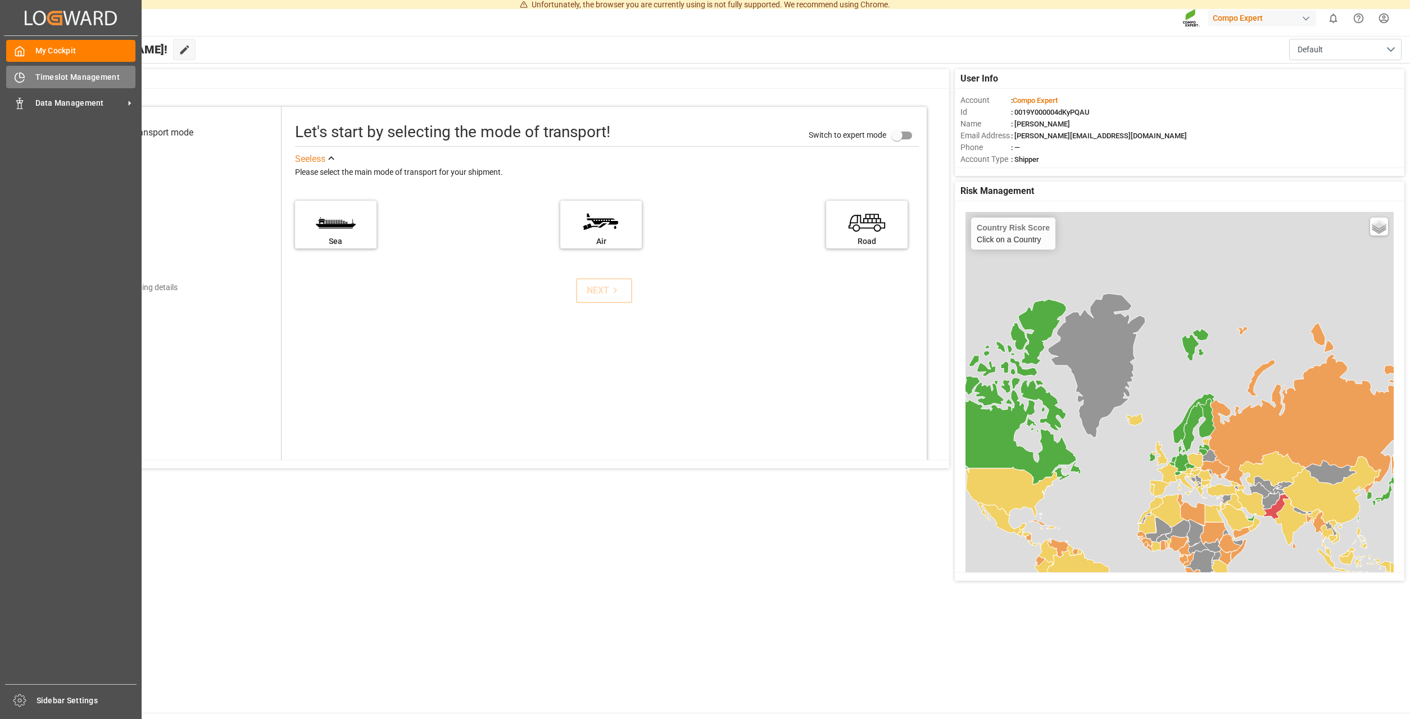
click at [37, 77] on span "Timeslot Management" at bounding box center [85, 77] width 101 height 12
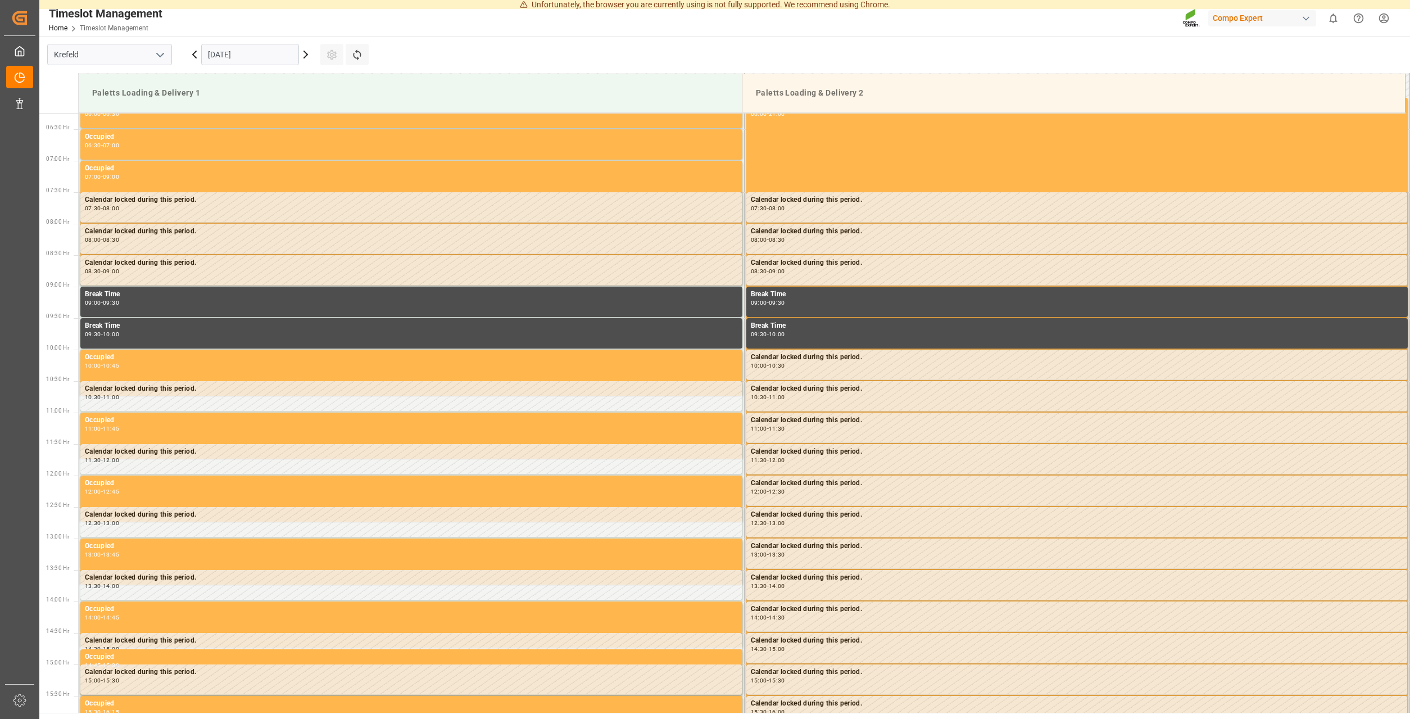
scroll to position [394, 0]
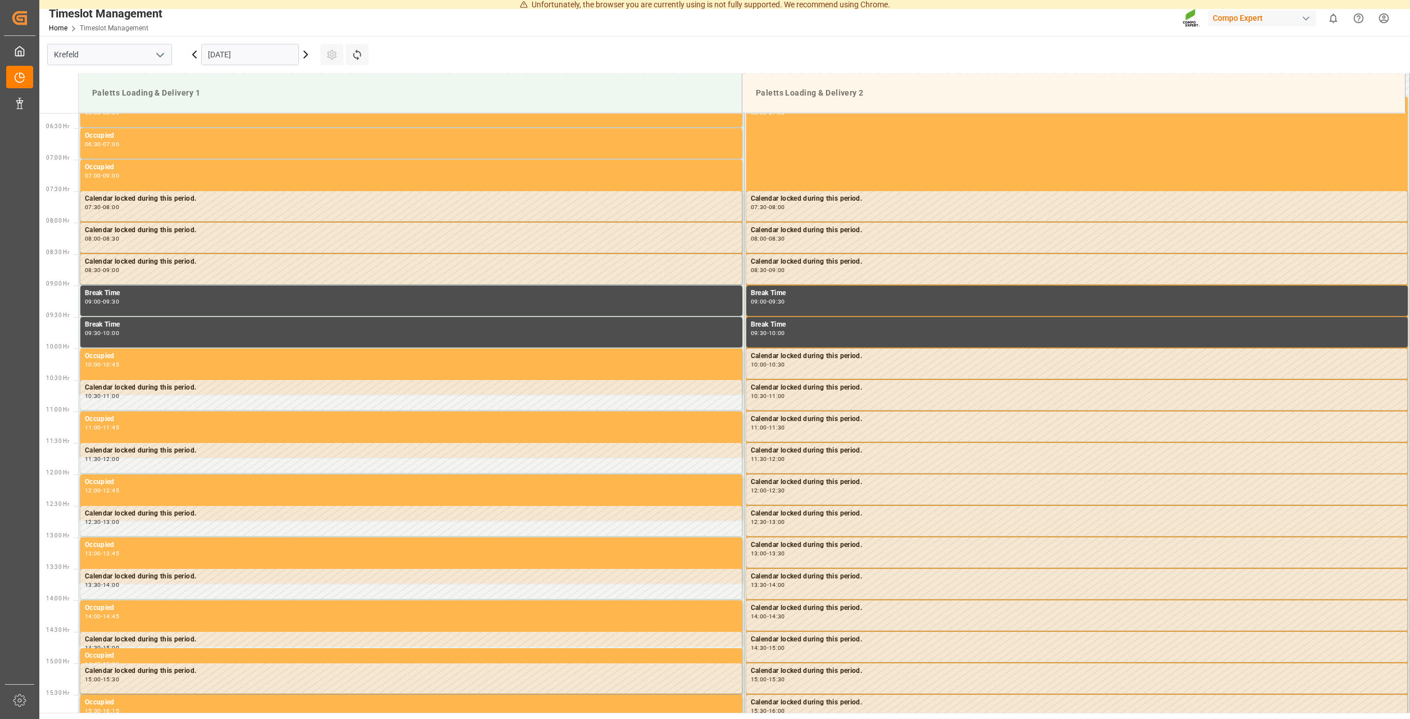
click at [315, 57] on div "[DATE]" at bounding box center [250, 54] width 140 height 37
click at [304, 57] on icon at bounding box center [305, 54] width 13 height 13
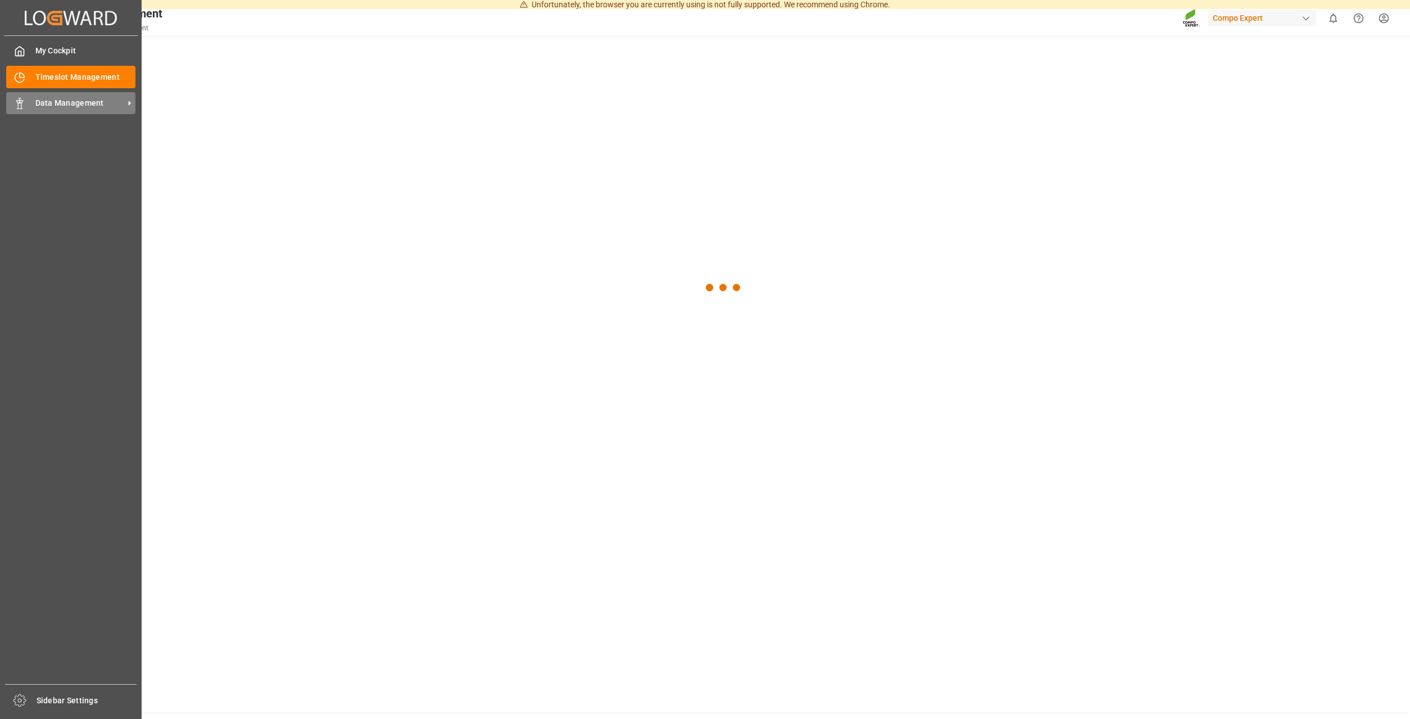
click at [12, 104] on div at bounding box center [15, 103] width 19 height 12
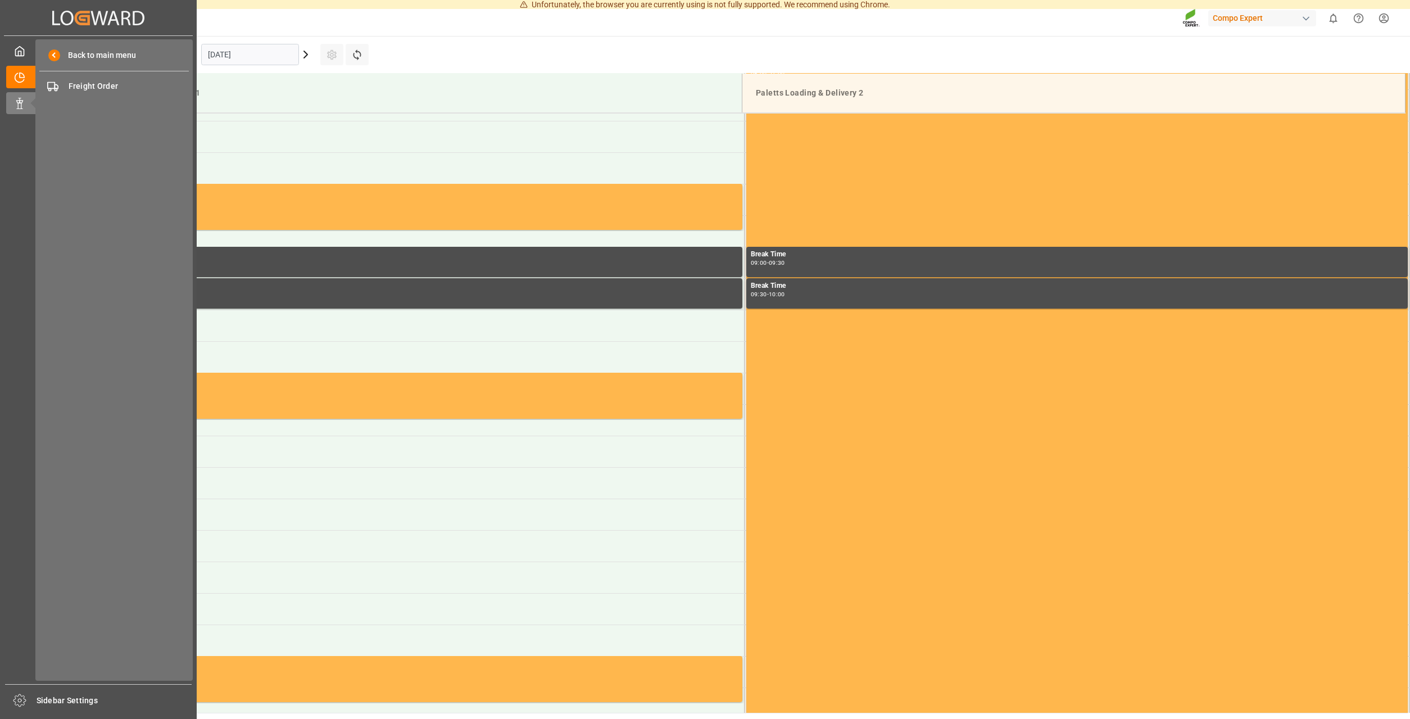
scroll to position [433, 0]
click at [124, 72] on div "Back to main menu Freight Order Freight Order" at bounding box center [113, 359] width 157 height 641
click at [121, 81] on div "Freight Order Freight Order" at bounding box center [113, 86] width 149 height 22
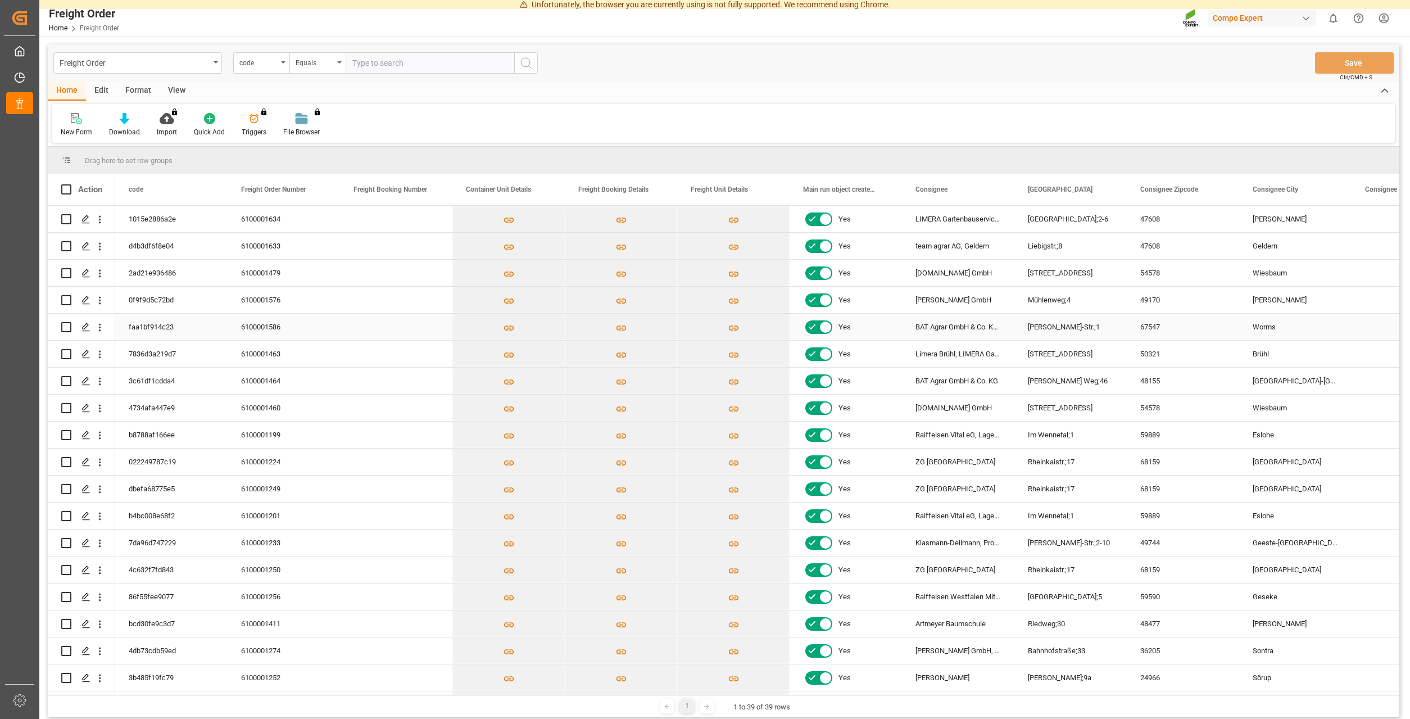
click at [61, 333] on div "Press SPACE to select this row." at bounding box center [66, 327] width 10 height 26
click at [66, 327] on input "Press Space to toggle row selection (unchecked)" at bounding box center [66, 327] width 10 height 10
checkbox input "true"
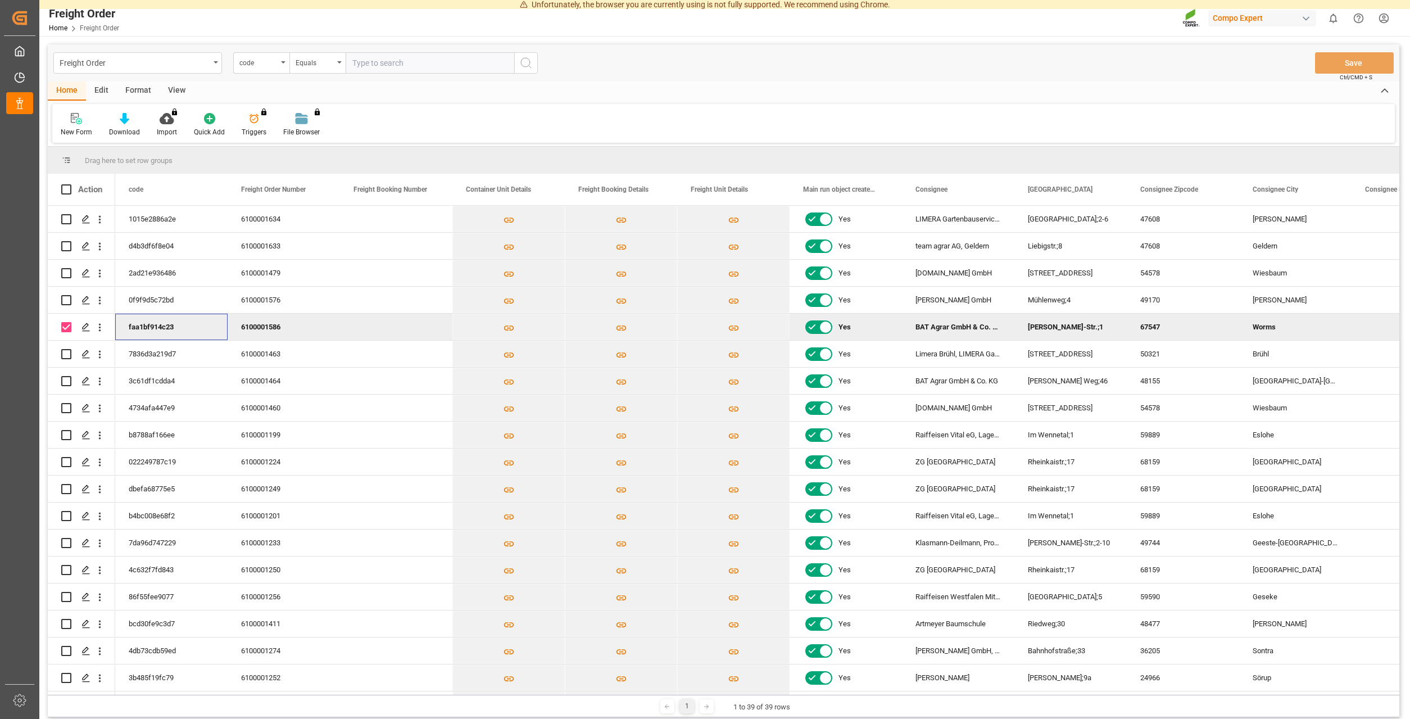
click at [200, 330] on div "faa1bf914c23" at bounding box center [171, 327] width 112 height 26
click at [248, 329] on div "6100001586" at bounding box center [284, 327] width 112 height 26
click at [197, 336] on div "faa1bf914c23" at bounding box center [171, 327] width 112 height 26
click at [99, 332] on icon "open menu" at bounding box center [100, 327] width 12 height 12
click at [99, 332] on icon "close menu" at bounding box center [100, 327] width 12 height 12
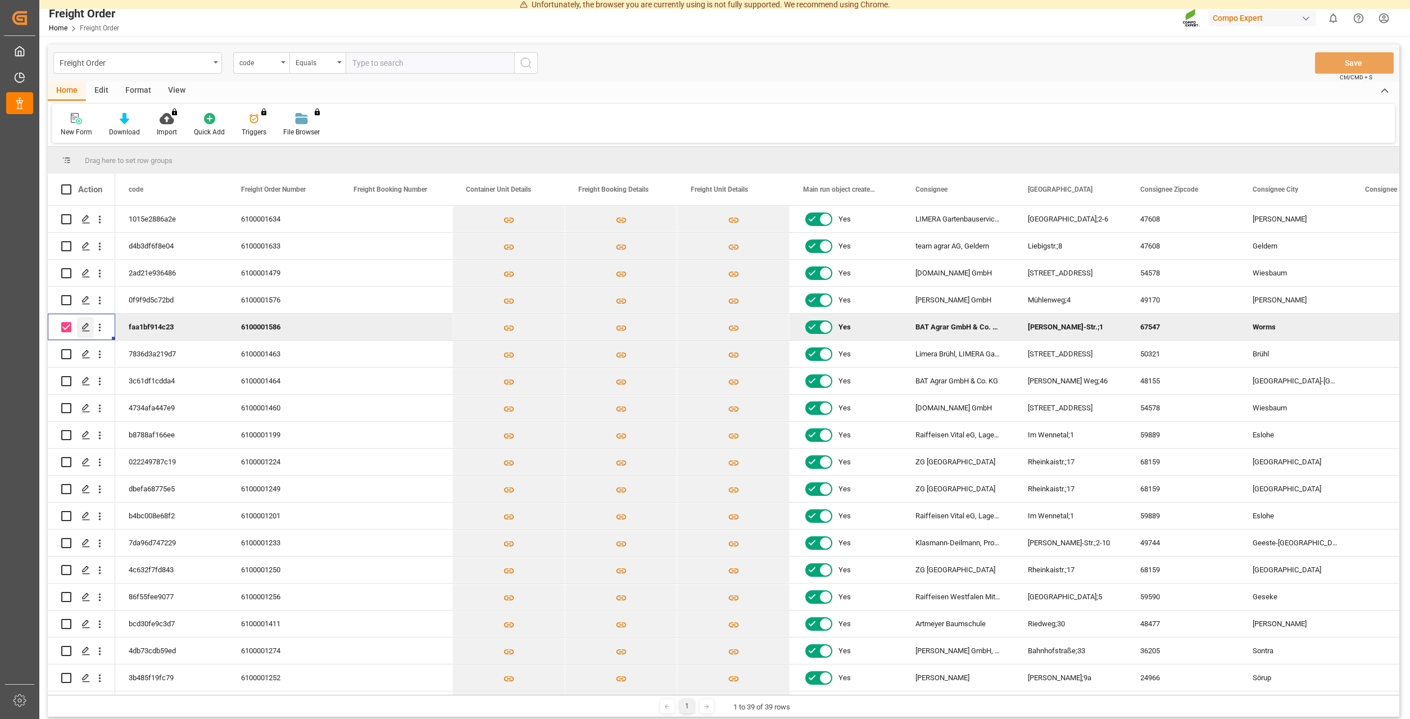
click at [88, 332] on div "Press SPACE to deselect this row." at bounding box center [85, 327] width 17 height 21
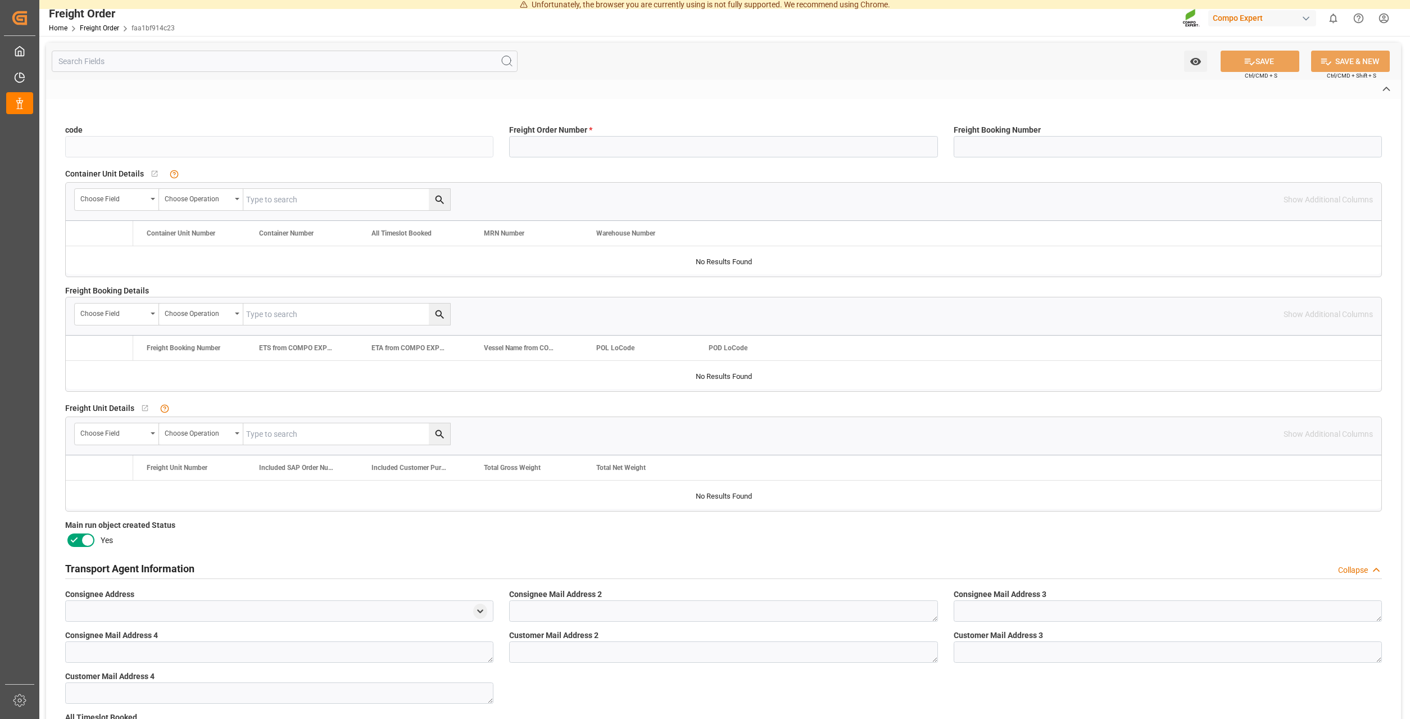
type input "faa1bf914c23"
type input "6100001586"
type input "No"
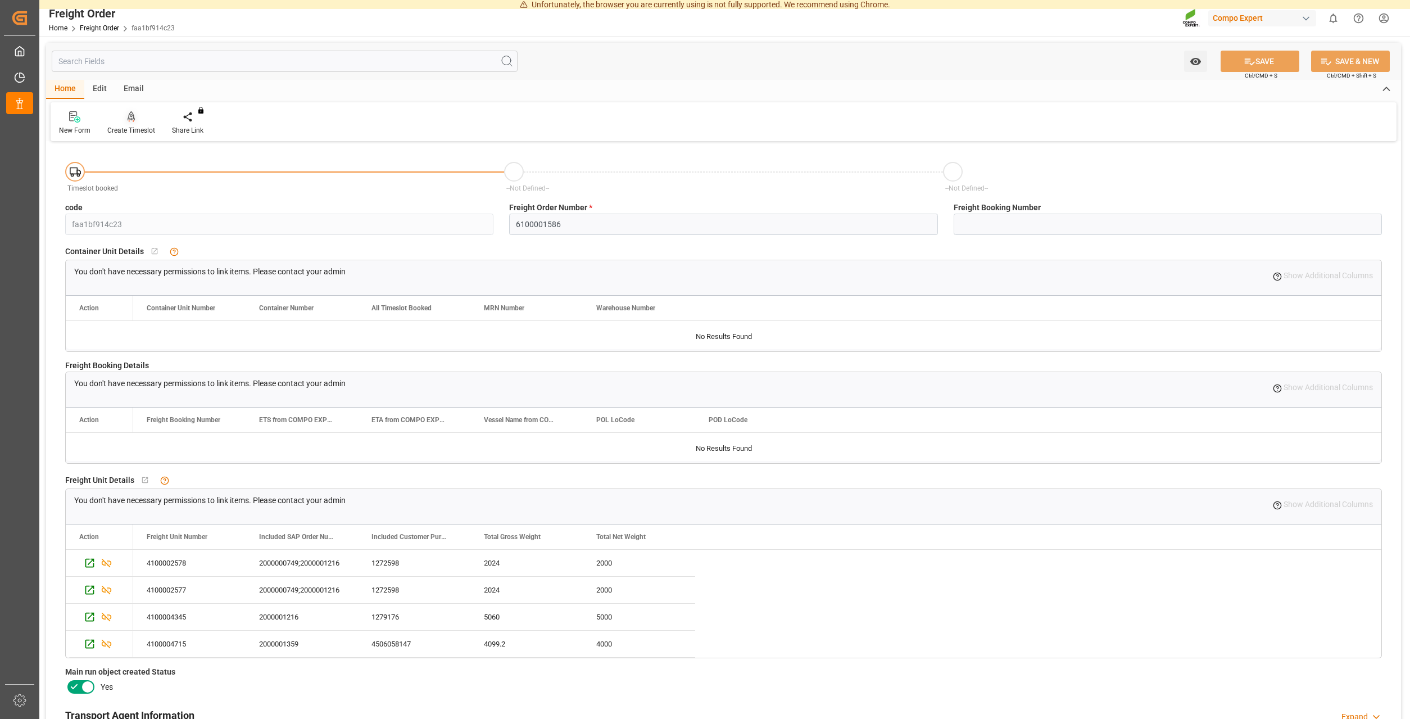
click at [133, 119] on icon at bounding box center [132, 116] width 8 height 10
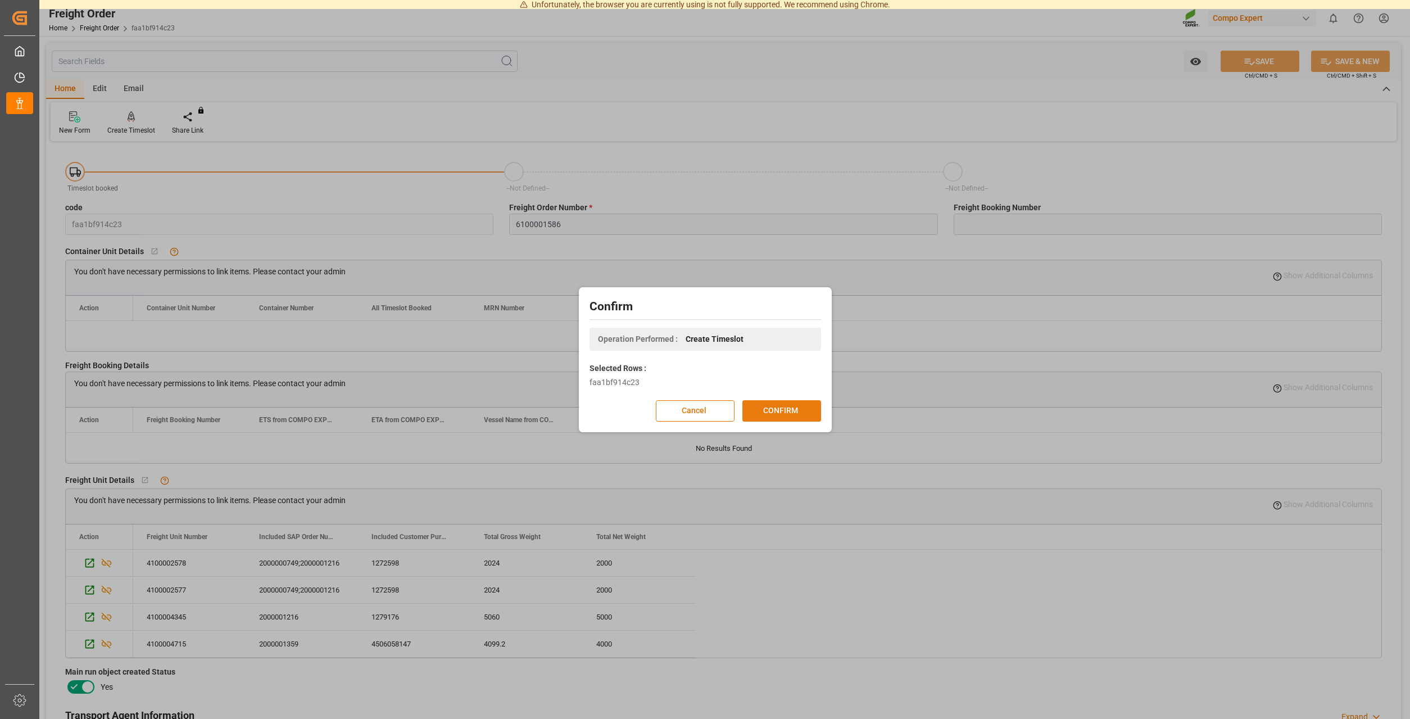
click at [766, 401] on button "CONFIRM" at bounding box center [781, 410] width 79 height 21
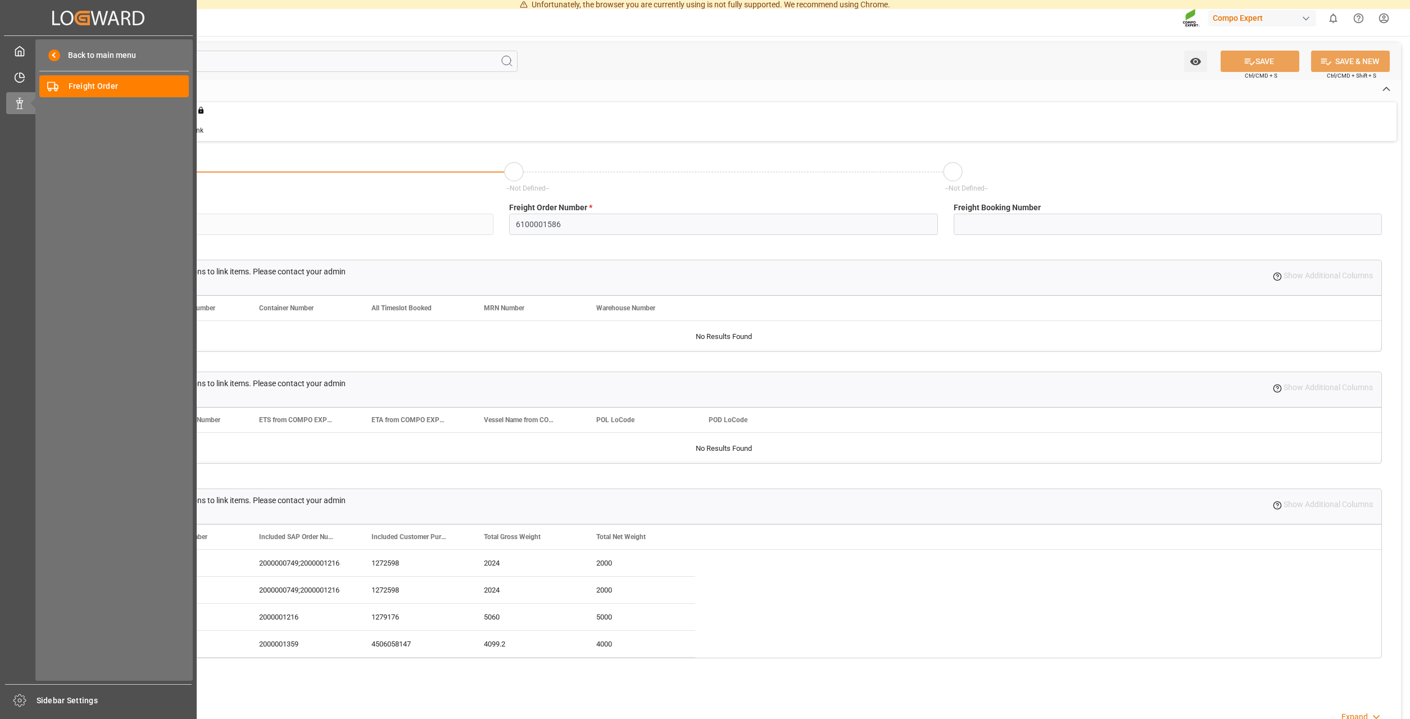
click at [107, 22] on icon "Created by potrace 1.15, written by [PERSON_NAME] [DATE]-[DATE]" at bounding box center [98, 18] width 92 height 18
